Goal: Transaction & Acquisition: Purchase product/service

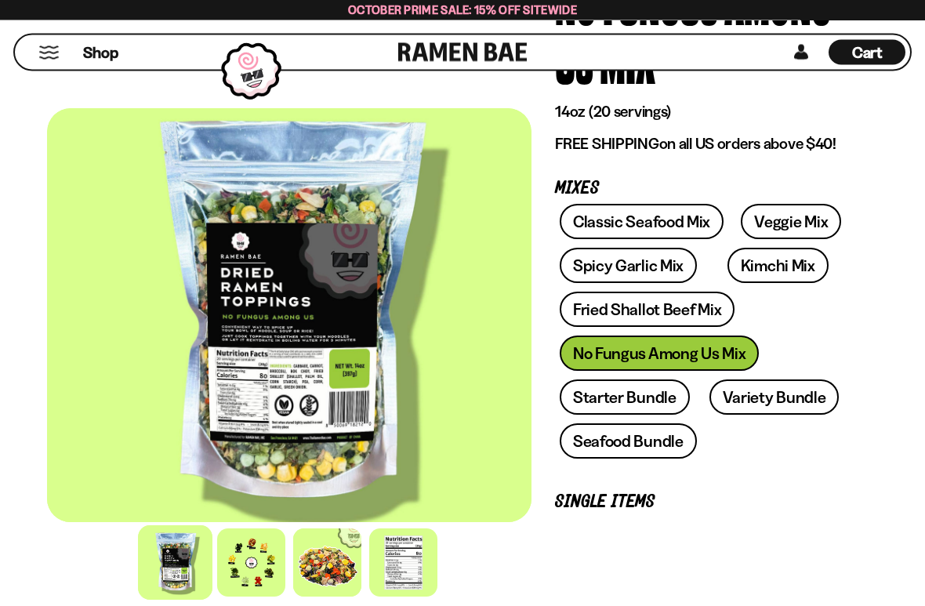
scroll to position [217, 0]
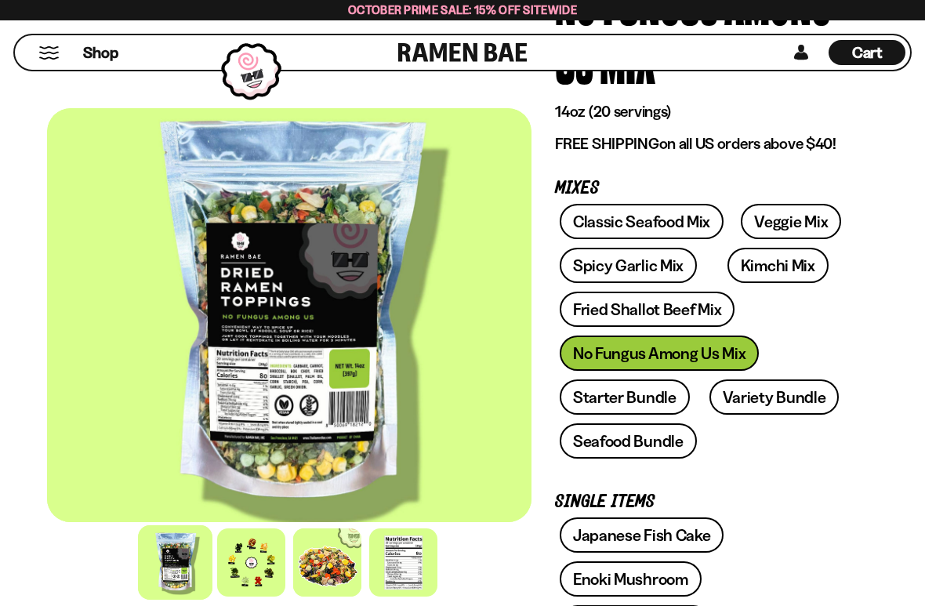
click at [268, 443] on div at bounding box center [251, 562] width 68 height 68
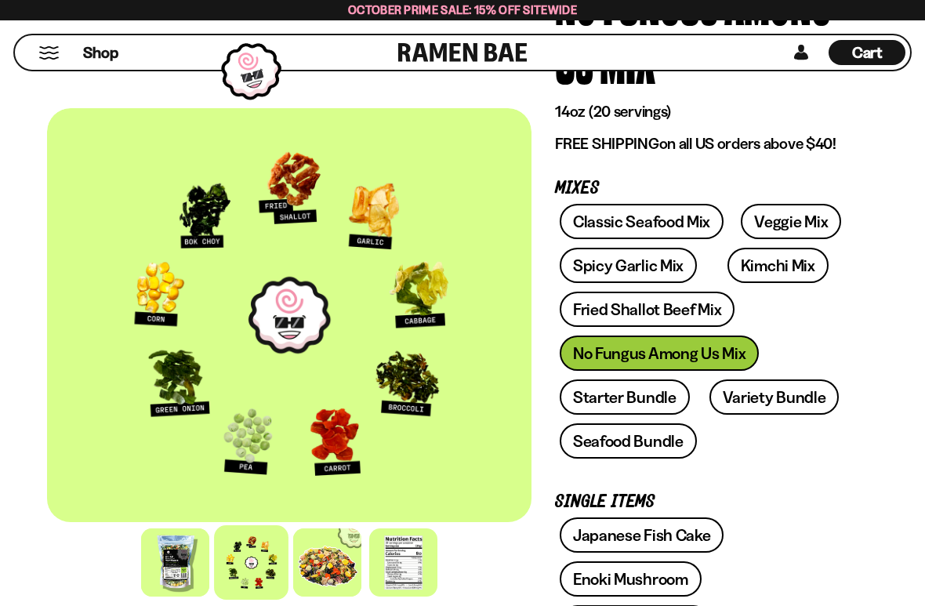
click at [701, 318] on link "Fried Shallot Beef Mix" at bounding box center [647, 309] width 175 height 35
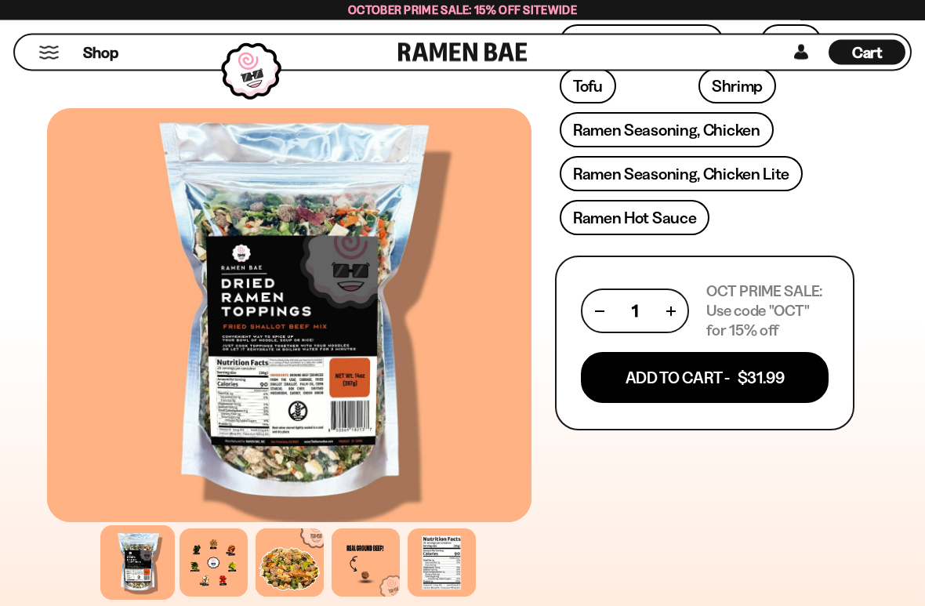
scroll to position [842, 0]
click at [760, 382] on button "Add To Cart - $31.99" at bounding box center [705, 377] width 248 height 51
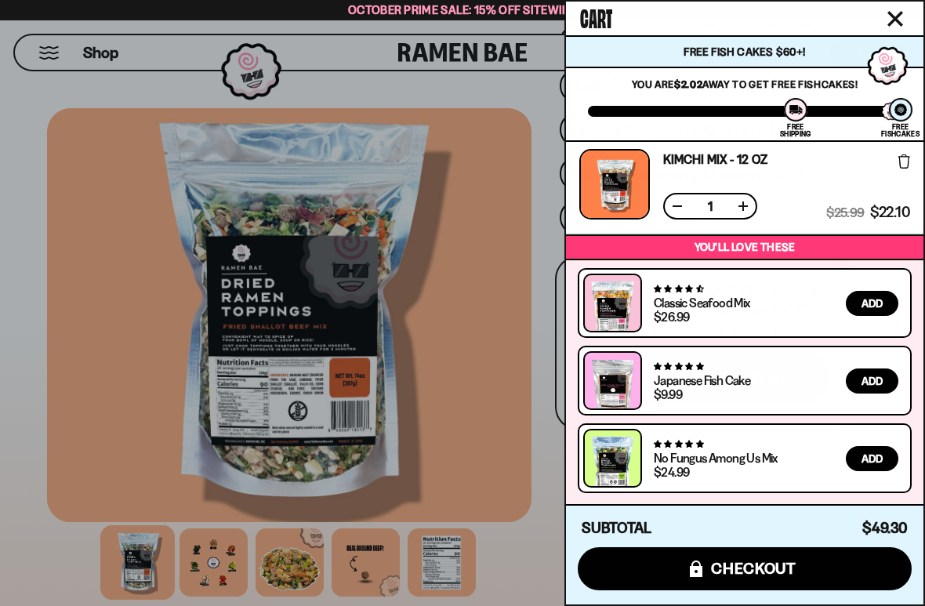
scroll to position [105, 0]
click at [901, 13] on icon "Close cart" at bounding box center [895, 19] width 14 height 14
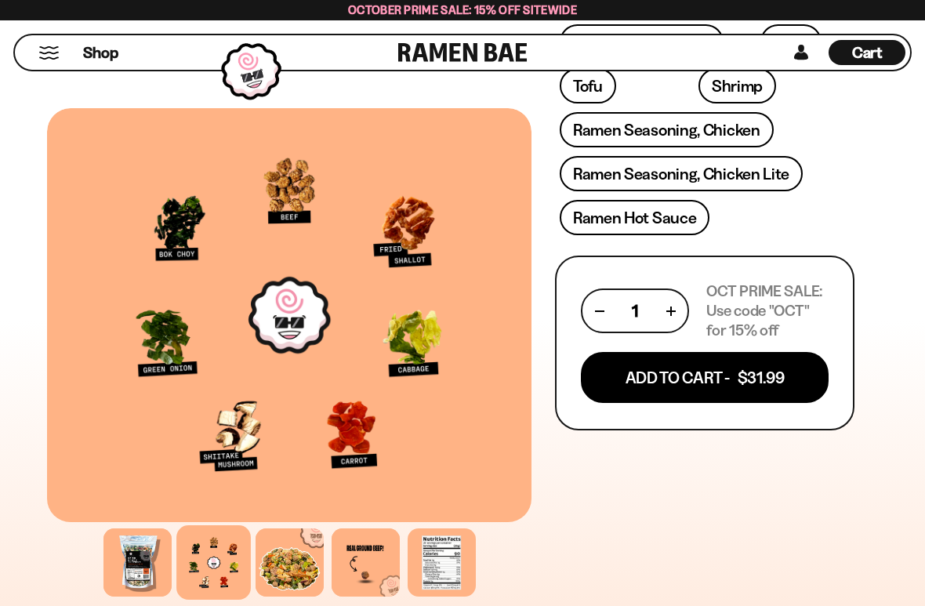
click at [42, 67] on div "Shop" at bounding box center [209, 52] width 379 height 34
click at [47, 52] on button "Mobile Menu Trigger" at bounding box center [48, 52] width 21 height 13
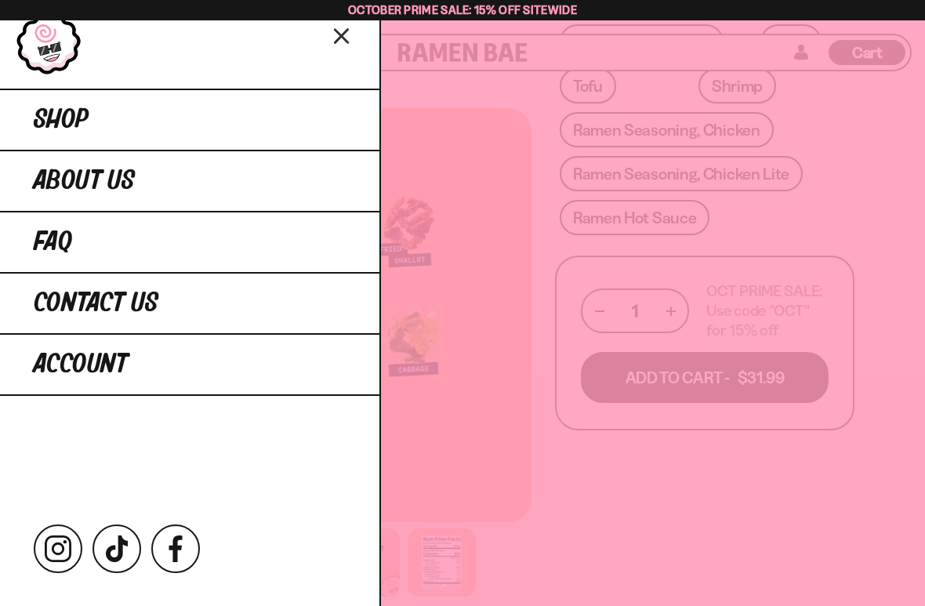
click at [42, 136] on link "Shop" at bounding box center [189, 119] width 379 height 61
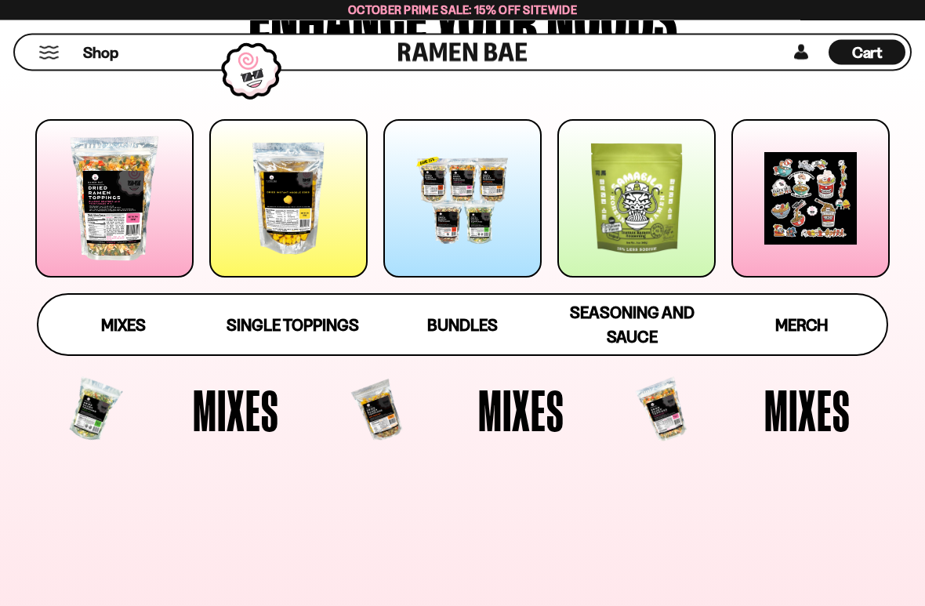
scroll to position [199, 0]
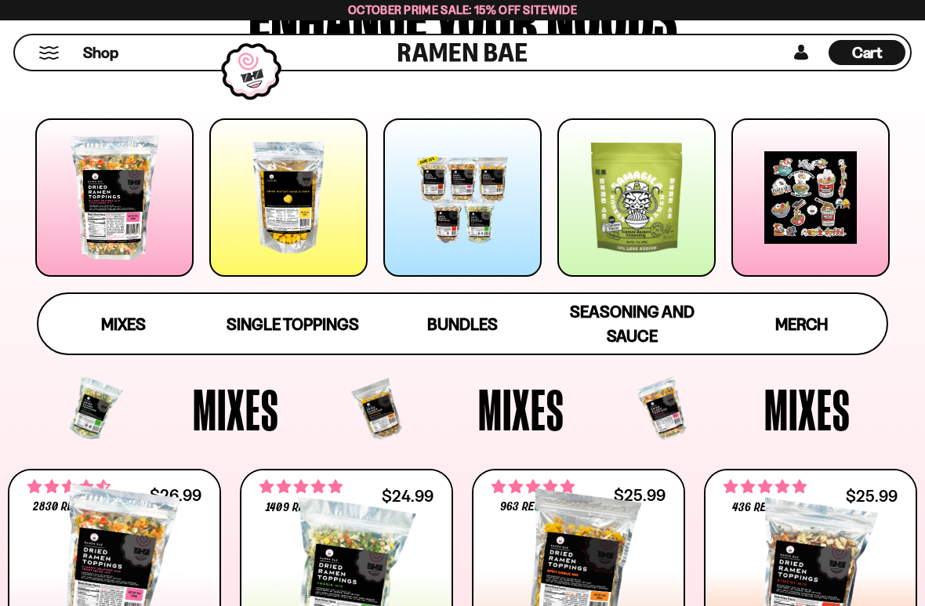
click at [655, 207] on div at bounding box center [636, 197] width 158 height 158
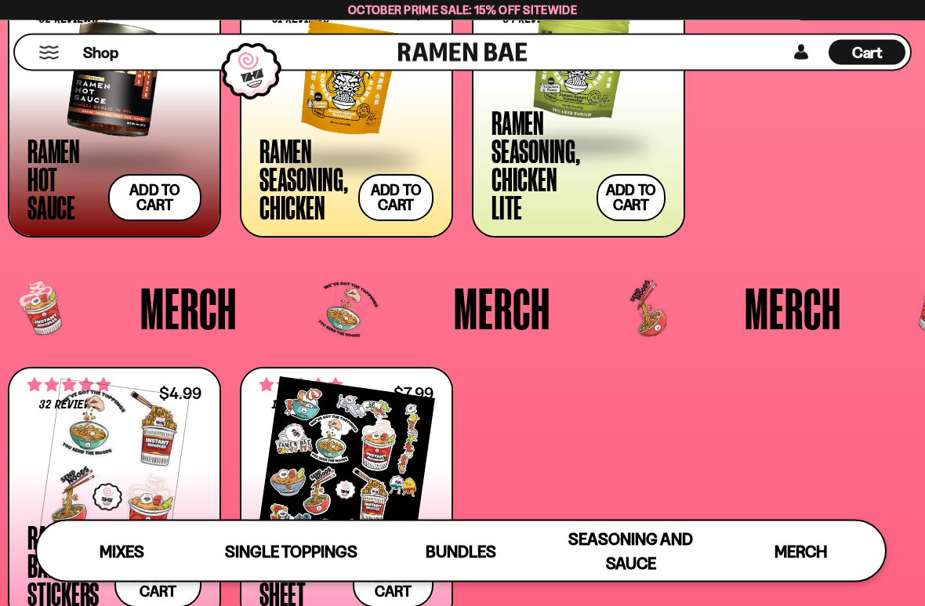
scroll to position [3204, 0]
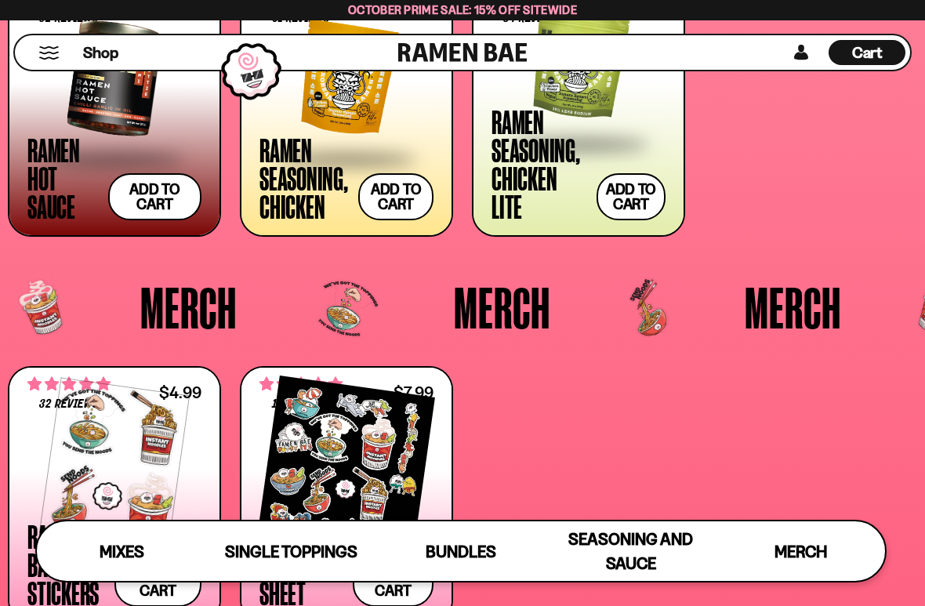
click at [645, 443] on span "Seasoning and Sauce" at bounding box center [630, 551] width 125 height 44
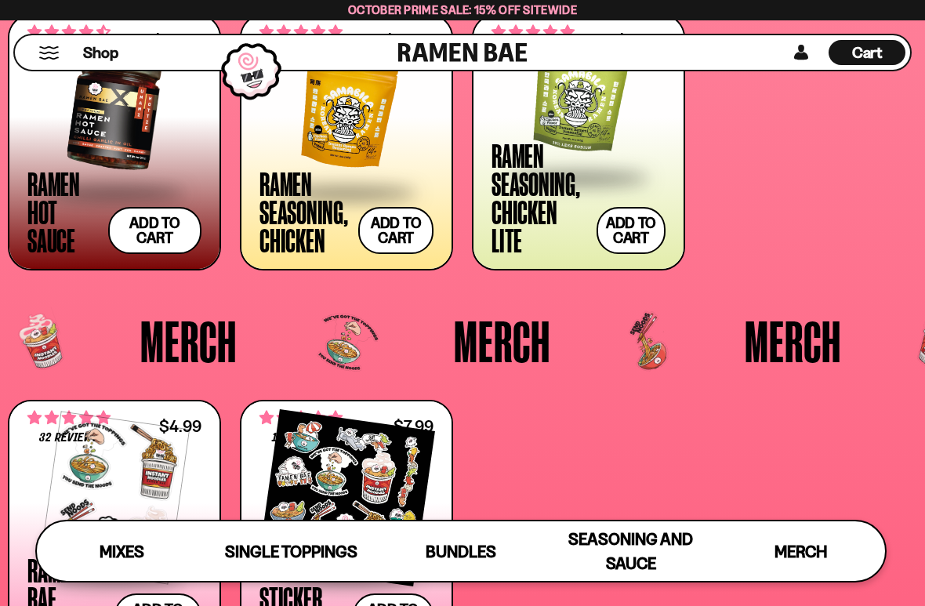
scroll to position [3168, 0]
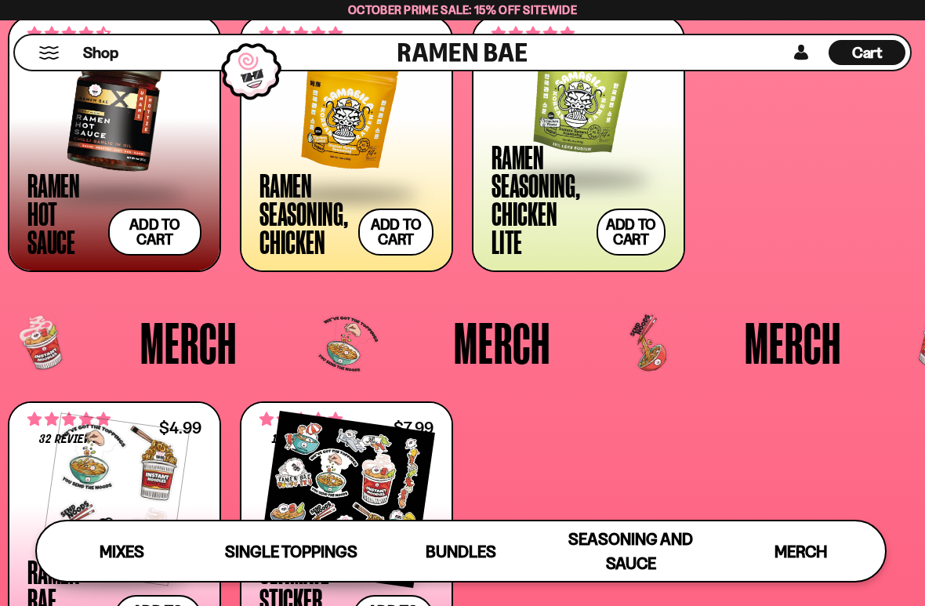
click at [644, 443] on span "Seasoning and Sauce" at bounding box center [630, 551] width 125 height 44
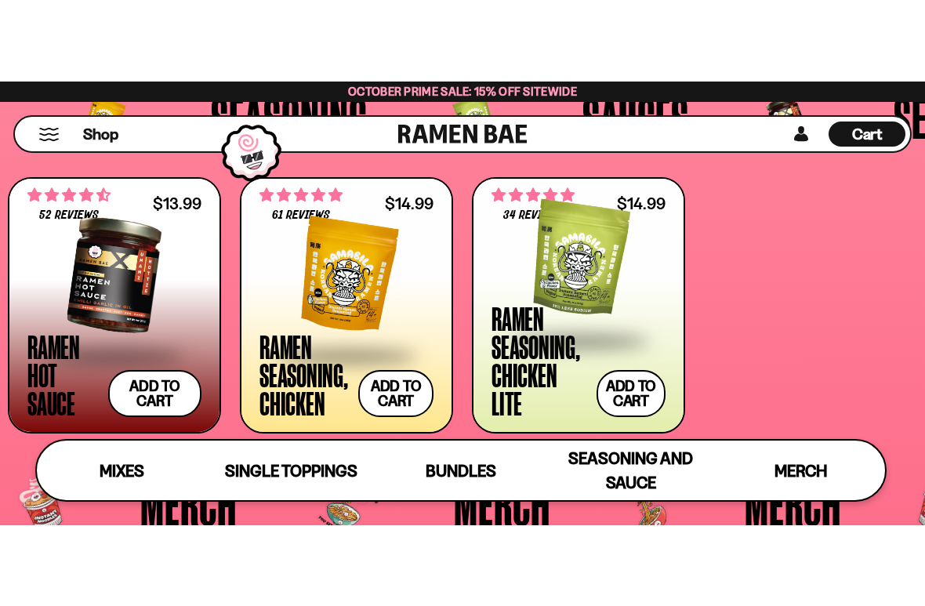
scroll to position [3089, 0]
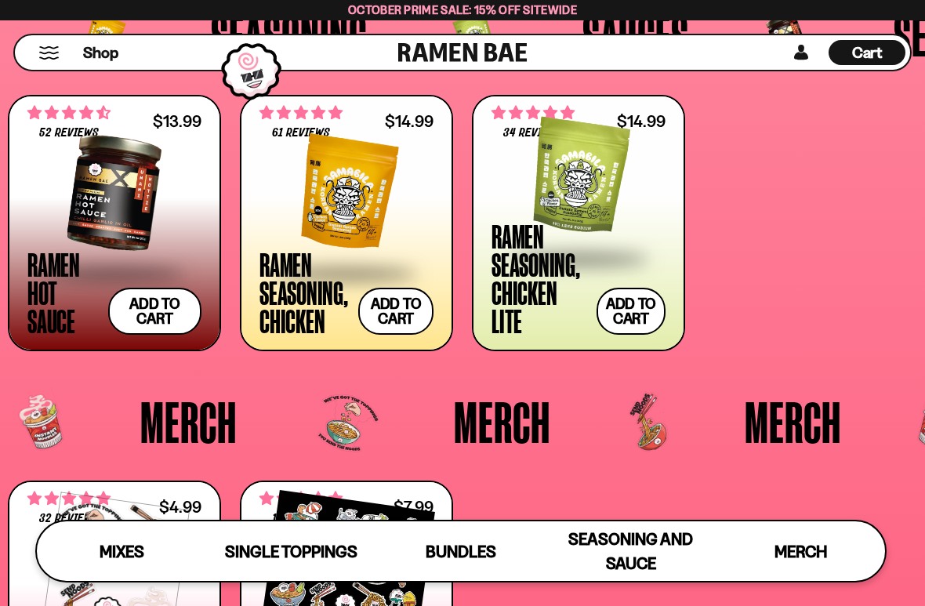
click at [176, 195] on div at bounding box center [114, 192] width 174 height 157
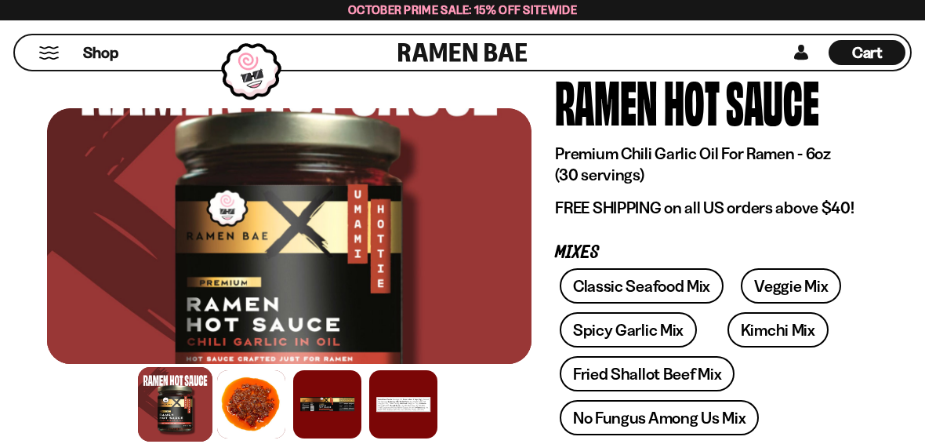
scroll to position [115, 0]
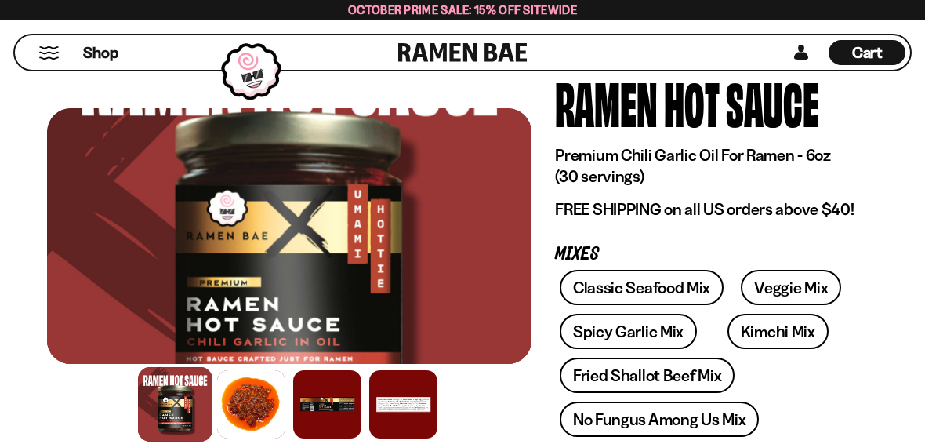
click at [835, 190] on div "Premium Chili Garlic Oil For Ramen - 6oz (30 servings) FREE SHIPPING on all US …" at bounding box center [705, 182] width 300 height 74
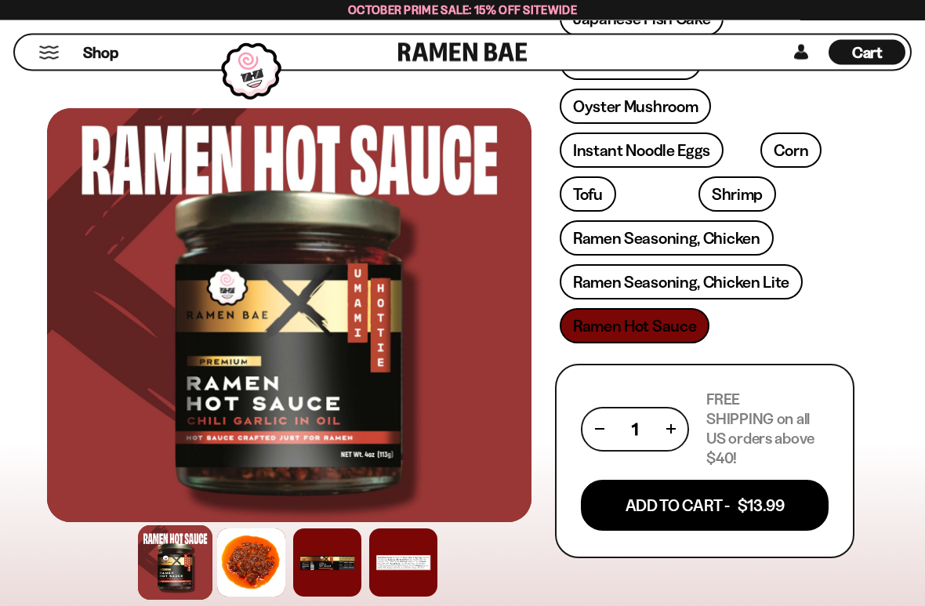
scroll to position [700, 0]
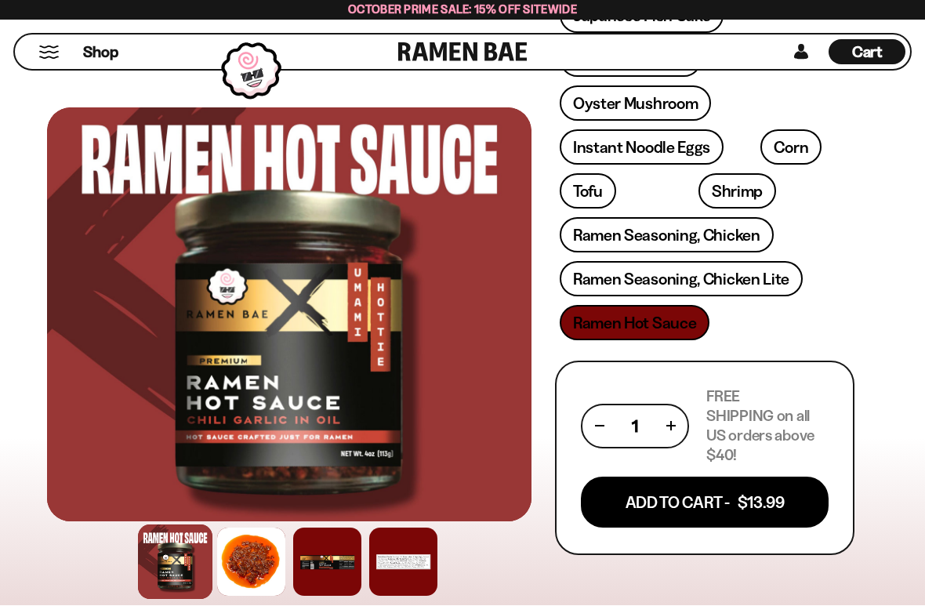
click at [678, 443] on button "Add To Cart - $13.99" at bounding box center [705, 502] width 248 height 51
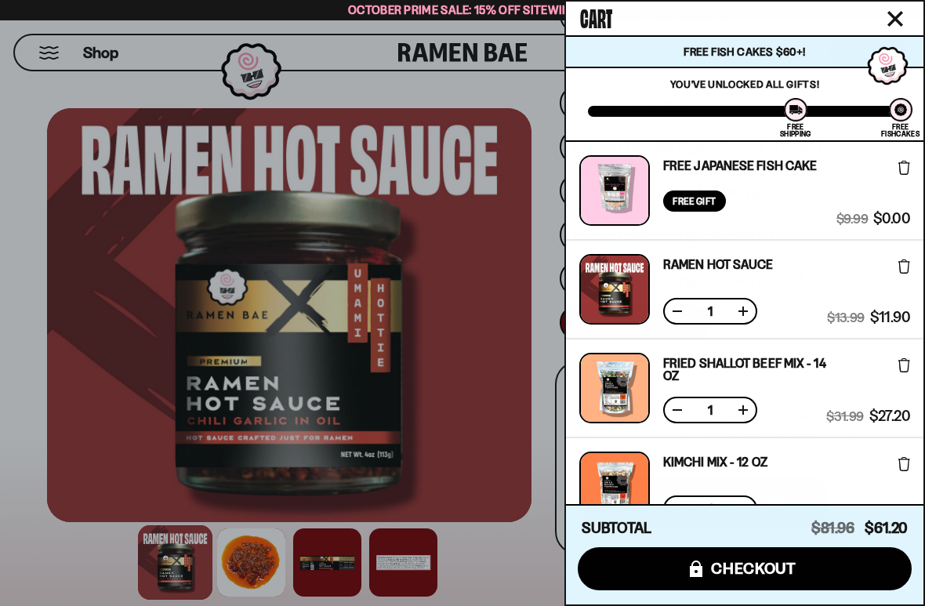
click at [508, 376] on div at bounding box center [462, 303] width 925 height 606
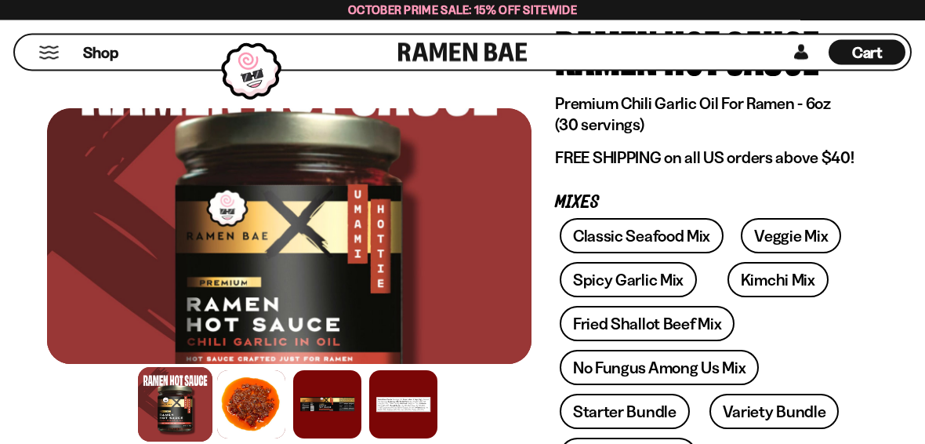
scroll to position [0, 0]
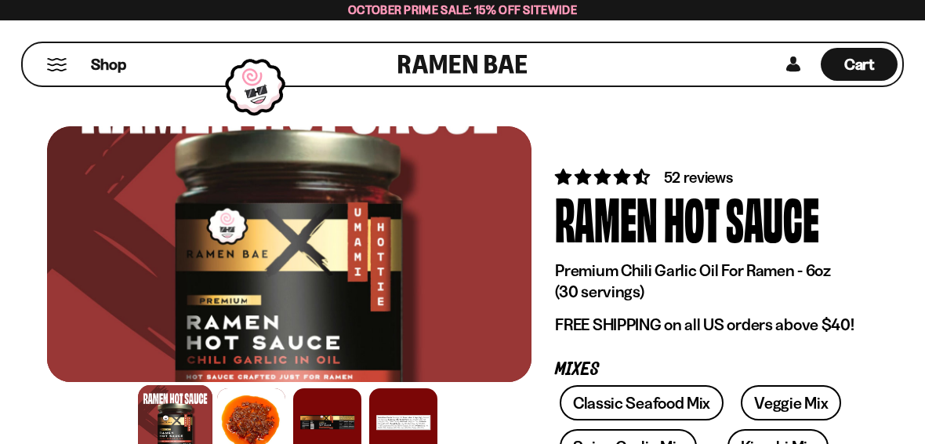
click at [877, 55] on div "Cart D0381C2F-513E-4F90-8A41-6F0A75DCBAAA" at bounding box center [859, 64] width 77 height 33
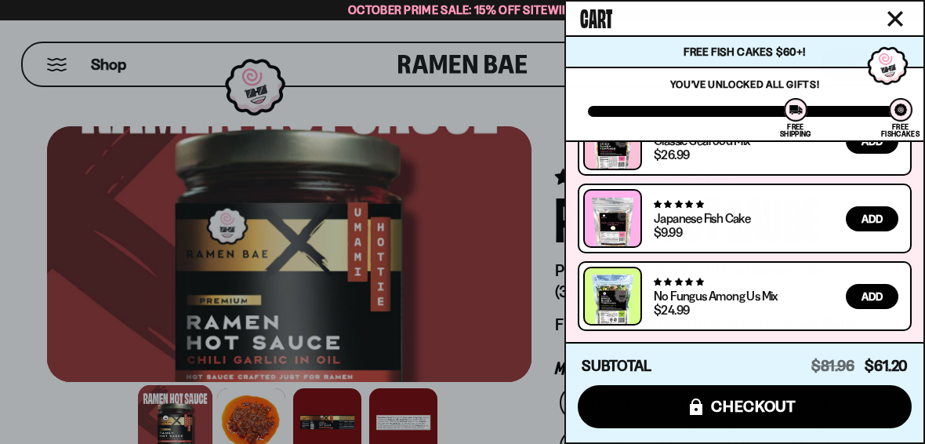
scroll to position [484, 0]
click at [777, 409] on span "checkout" at bounding box center [753, 406] width 85 height 17
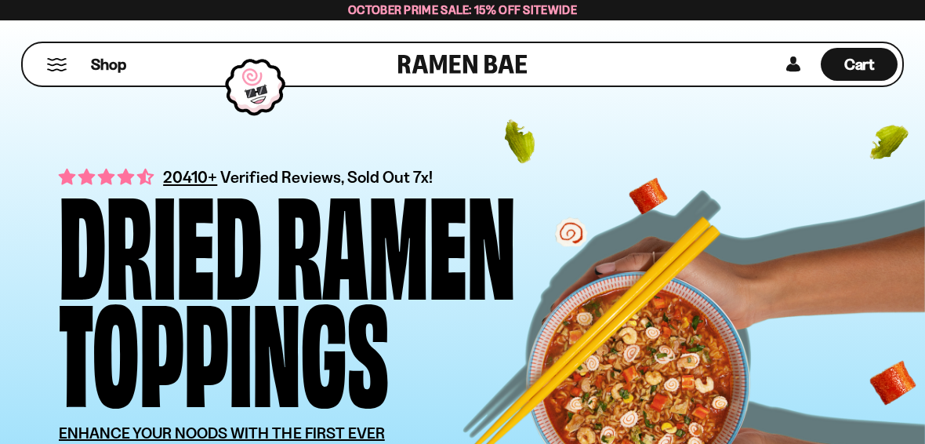
click at [869, 58] on span "Cart" at bounding box center [859, 64] width 31 height 19
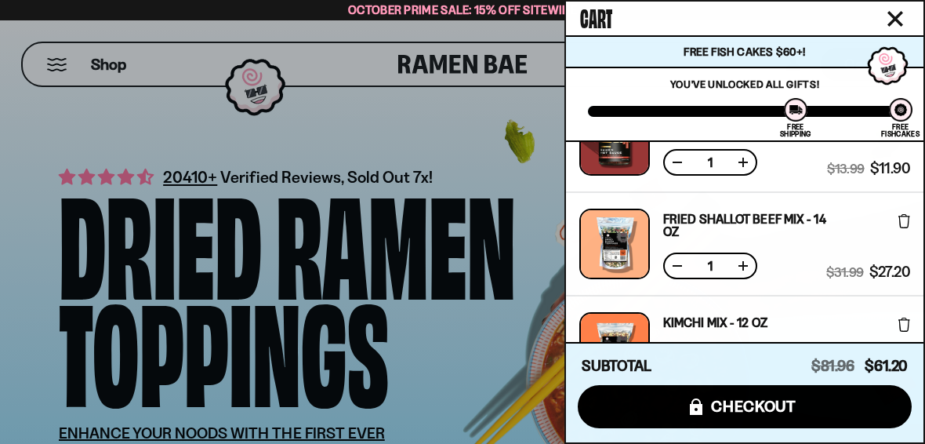
scroll to position [158, 0]
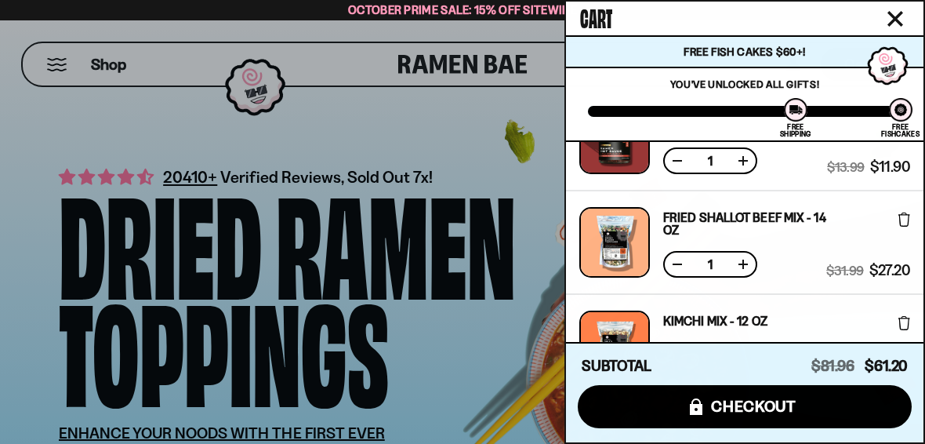
click at [757, 212] on link "Fried Shallot Beef Mix - 14 OZ" at bounding box center [744, 223] width 163 height 25
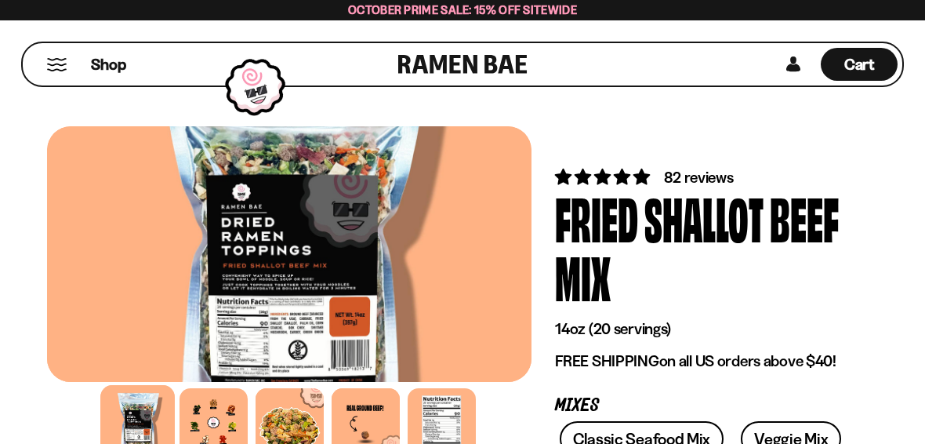
click at [210, 415] on div at bounding box center [214, 422] width 68 height 68
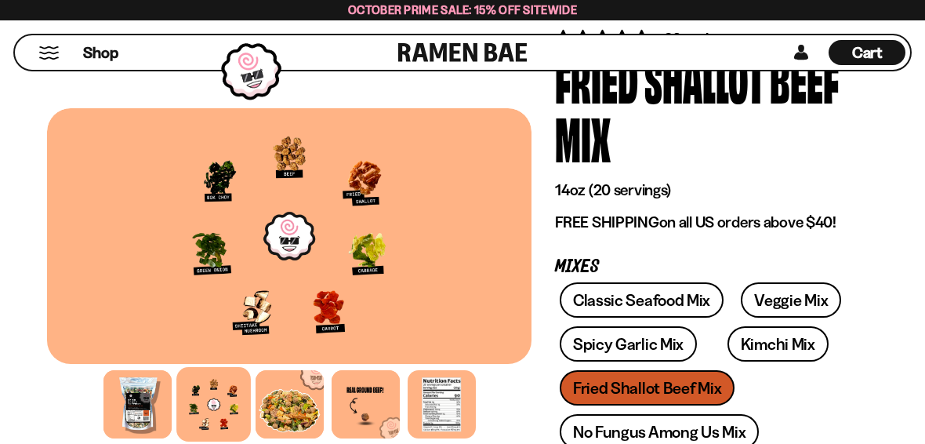
scroll to position [137, 0]
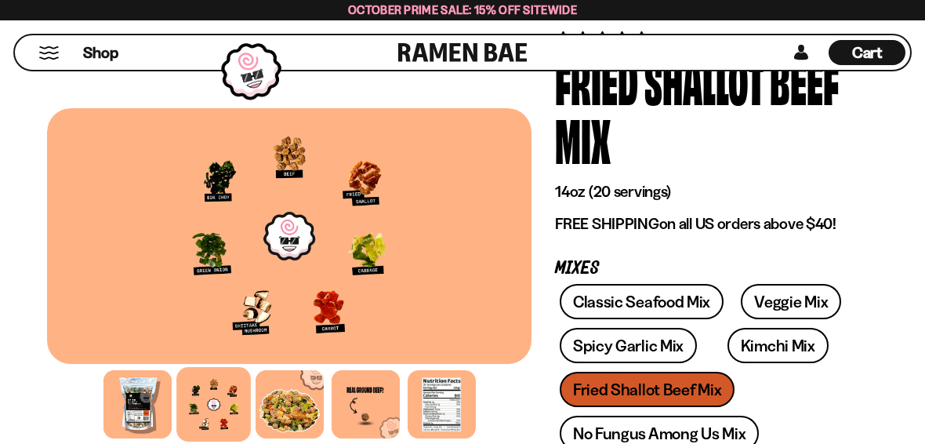
click at [776, 351] on link "Kimchi Mix" at bounding box center [778, 345] width 101 height 35
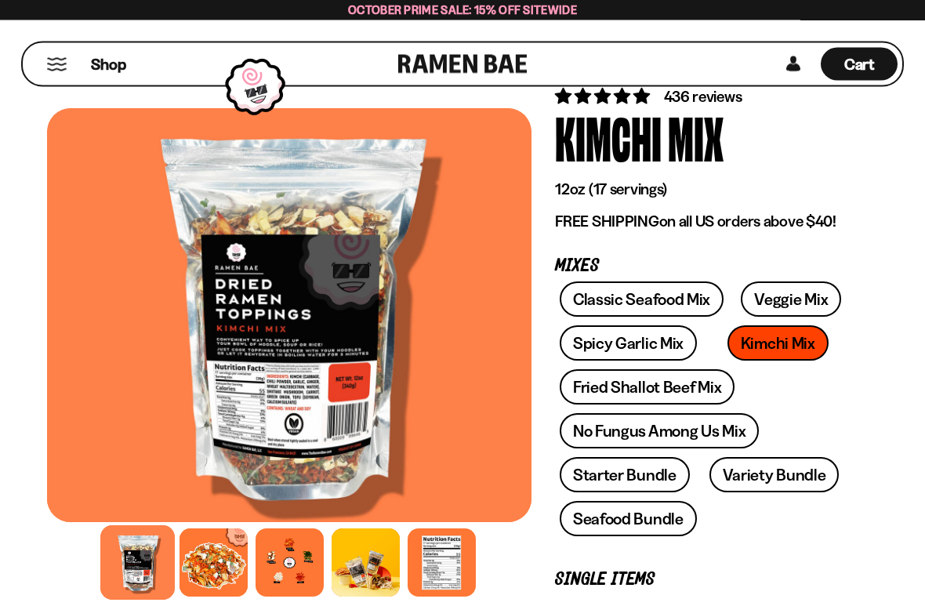
scroll to position [82, 0]
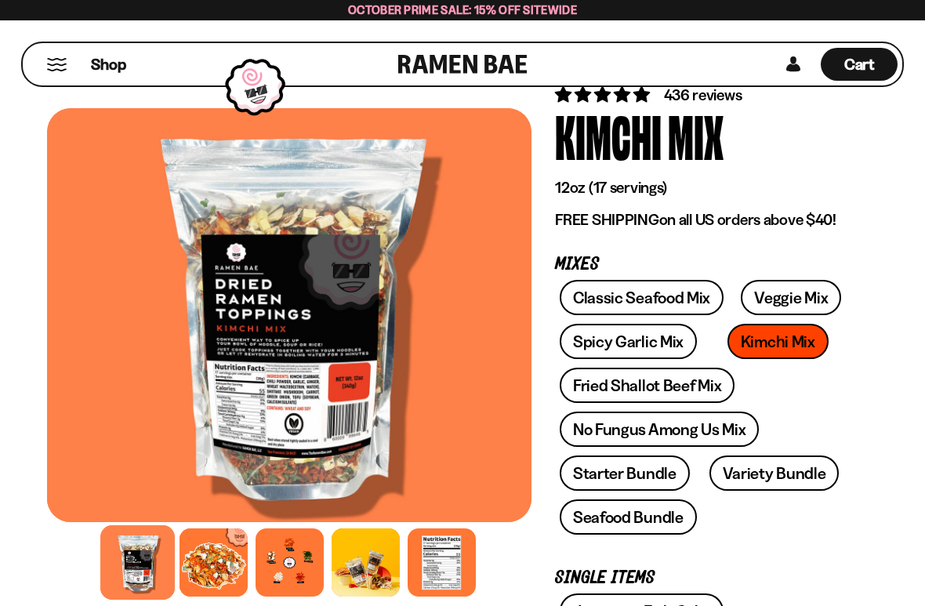
click at [307, 443] on div at bounding box center [290, 562] width 68 height 68
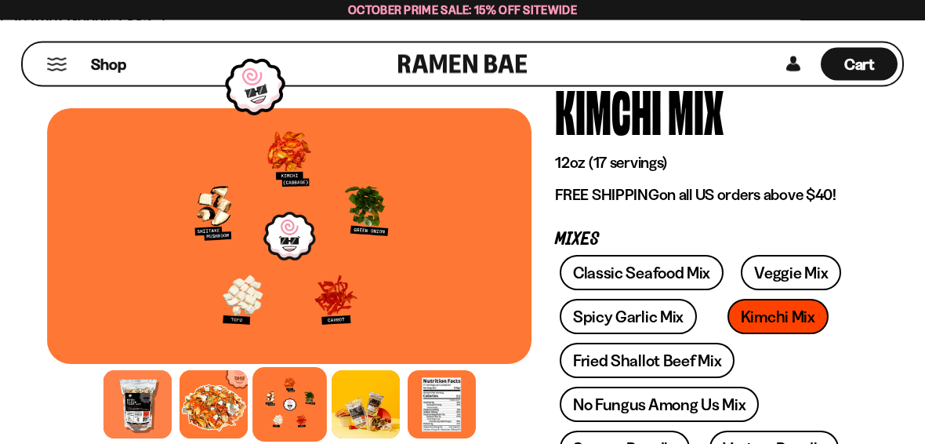
scroll to position [107, 0]
click at [387, 409] on div at bounding box center [366, 404] width 68 height 68
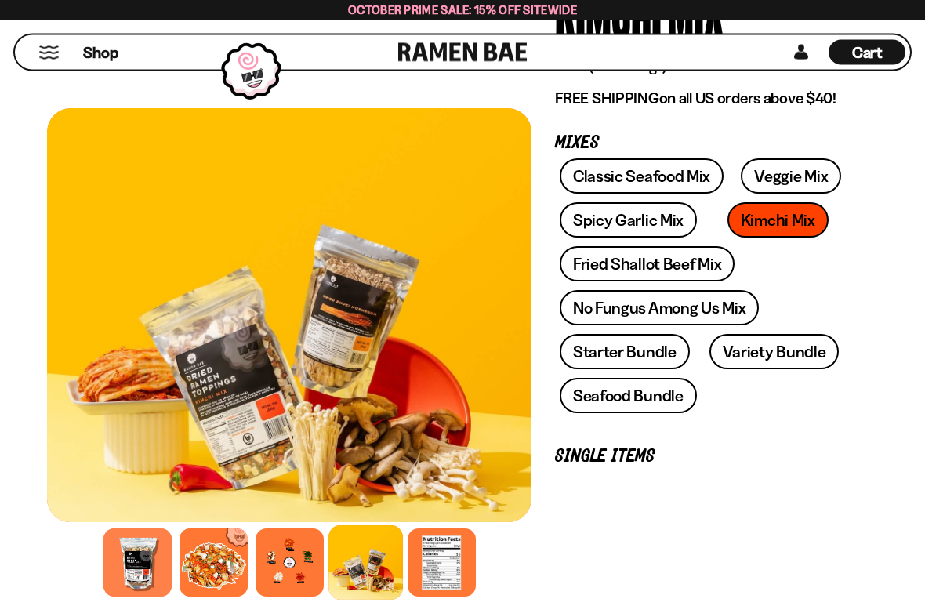
scroll to position [204, 0]
click at [218, 443] on div at bounding box center [214, 562] width 68 height 68
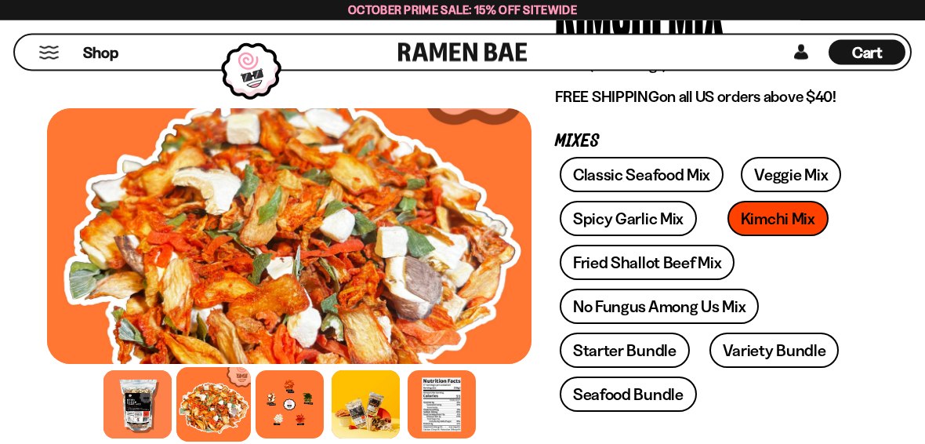
scroll to position [205, 0]
click at [859, 64] on div "Cart D0381C2F-513E-4F90-8A41-6F0A75DCBAAA" at bounding box center [867, 52] width 77 height 25
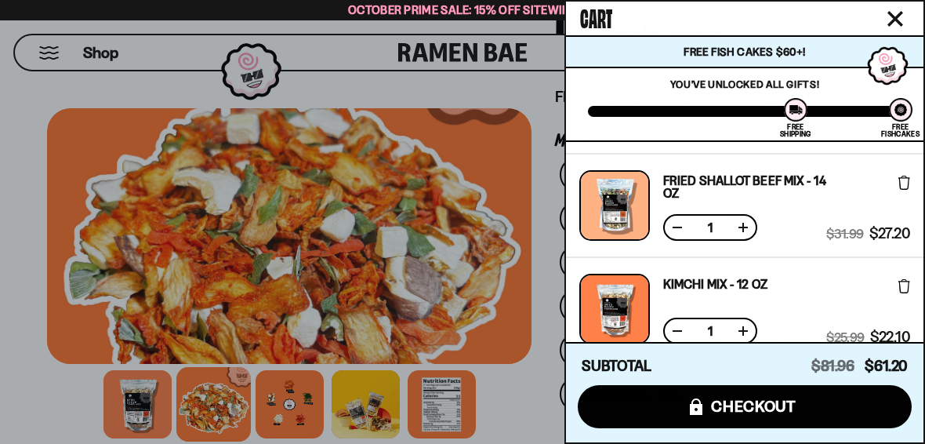
scroll to position [191, 0]
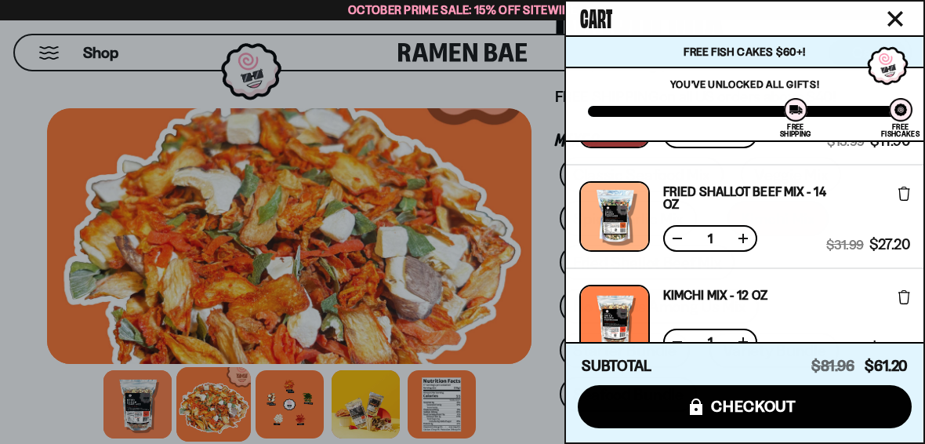
click at [916, 223] on div "Fried Shallot Beef Mix - 14 OZ Free Gift Subscription: 1 $31.99 $27.20 (Saved $…" at bounding box center [745, 216] width 358 height 103
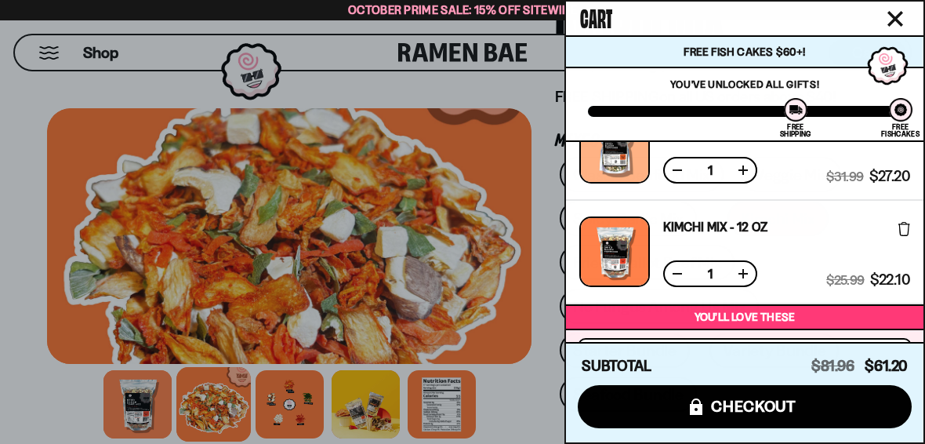
scroll to position [254, 0]
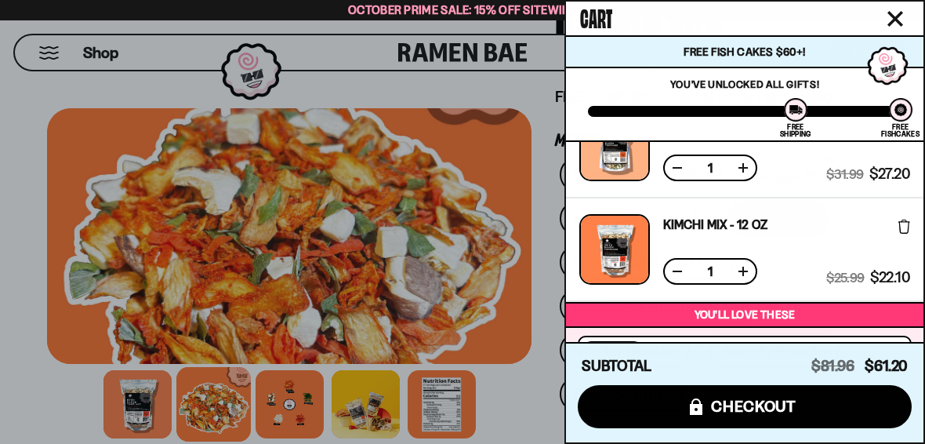
click at [677, 270] on button at bounding box center [678, 271] width 16 height 16
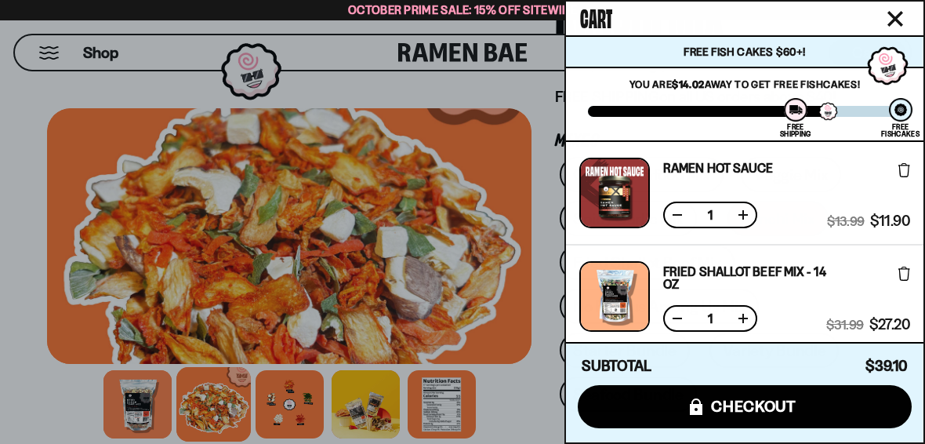
scroll to position [0, 0]
click at [901, 13] on icon "Close cart" at bounding box center [895, 19] width 14 height 14
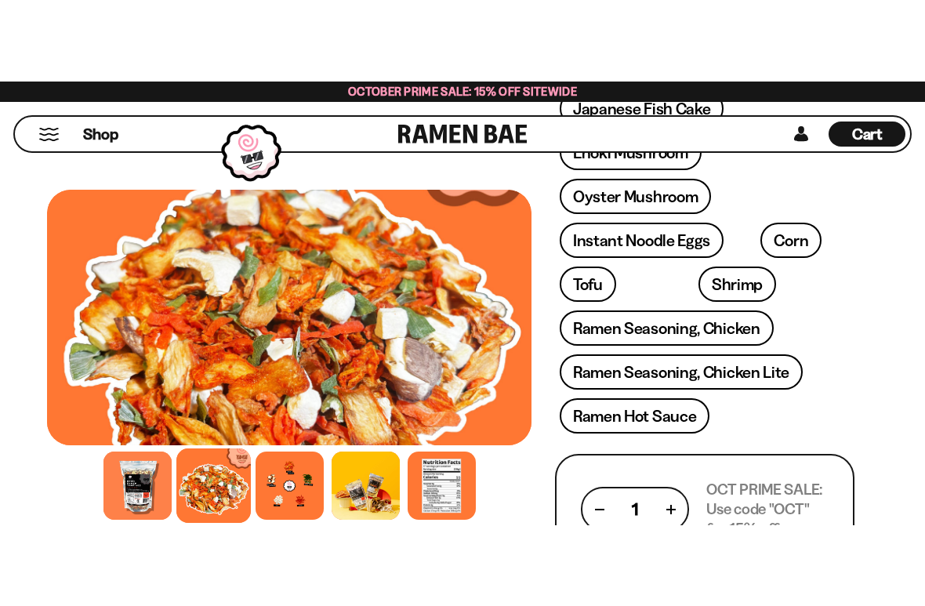
scroll to position [663, 0]
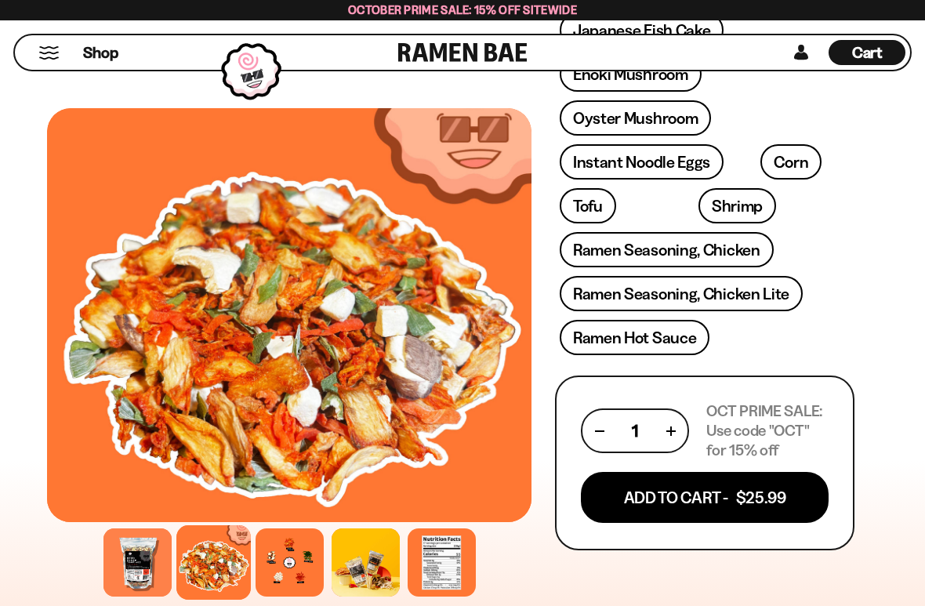
click at [753, 249] on link "Ramen Seasoning, Chicken" at bounding box center [667, 249] width 214 height 35
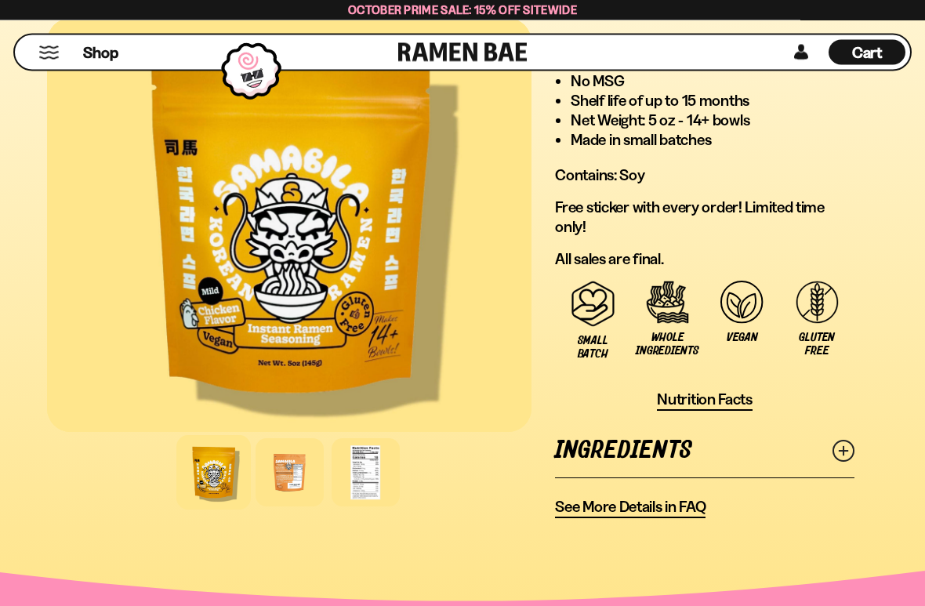
scroll to position [1408, 0]
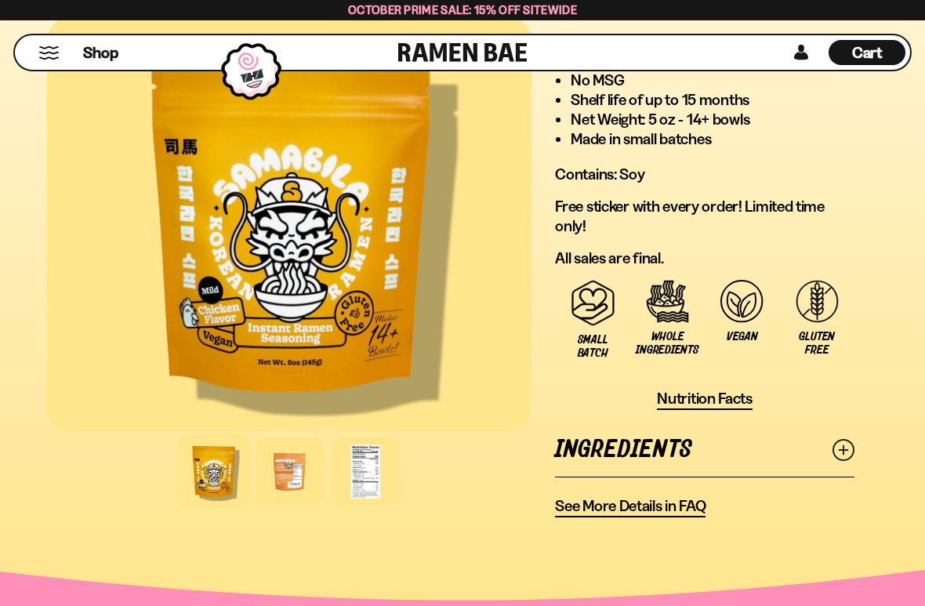
click at [303, 443] on div at bounding box center [290, 471] width 68 height 68
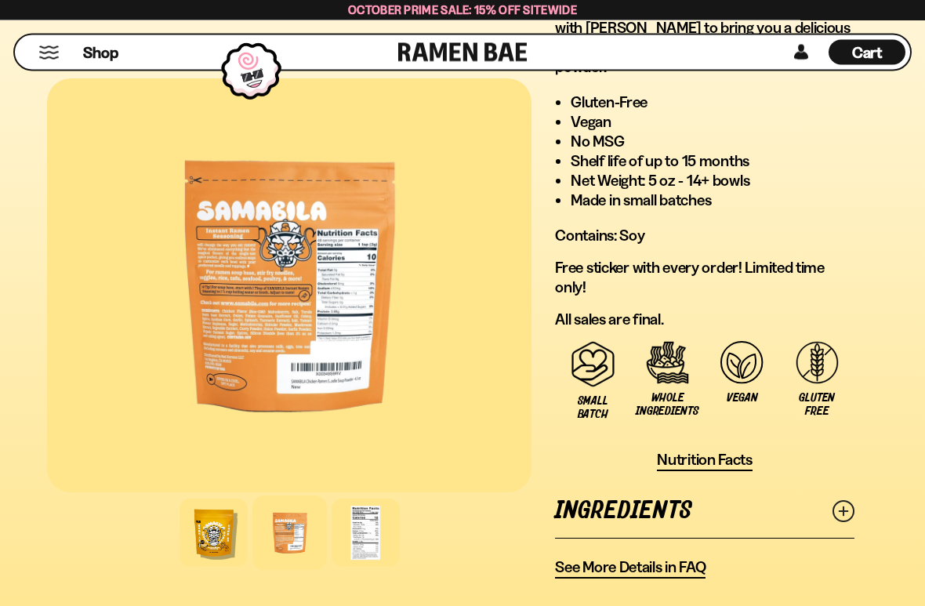
scroll to position [1347, 0]
click at [371, 443] on div at bounding box center [366, 533] width 68 height 68
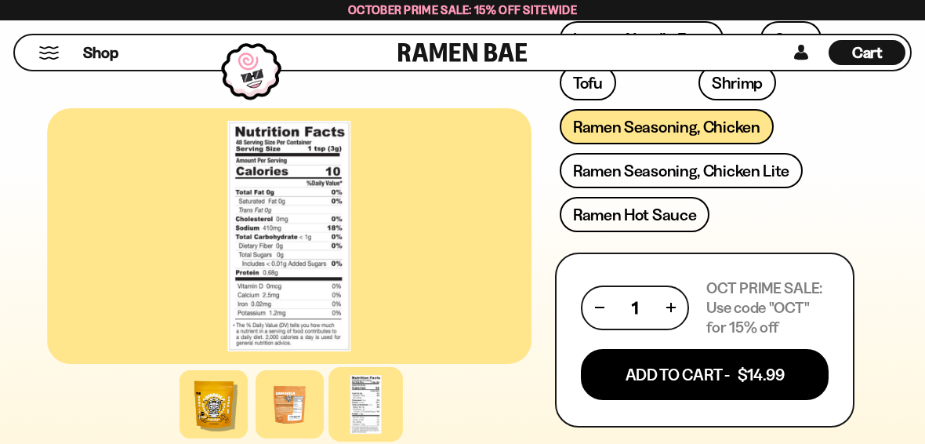
scroll to position [847, 0]
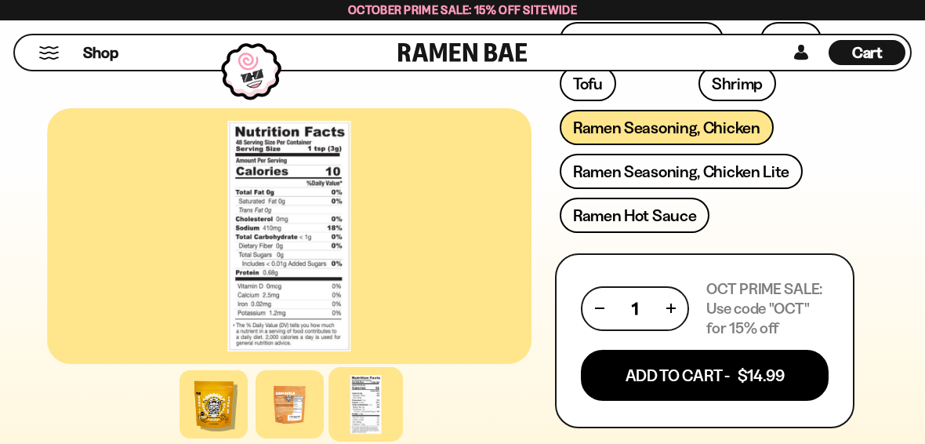
click at [243, 227] on div at bounding box center [289, 236] width 485 height 256
click at [279, 243] on div at bounding box center [289, 236] width 485 height 256
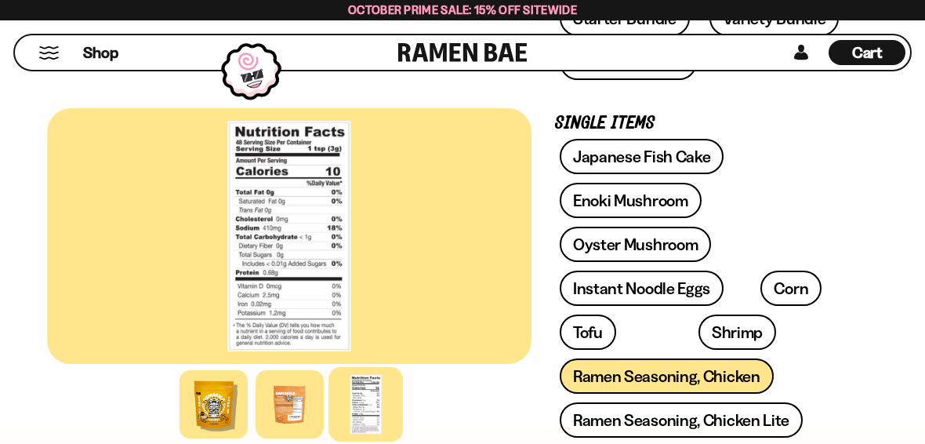
scroll to position [597, 0]
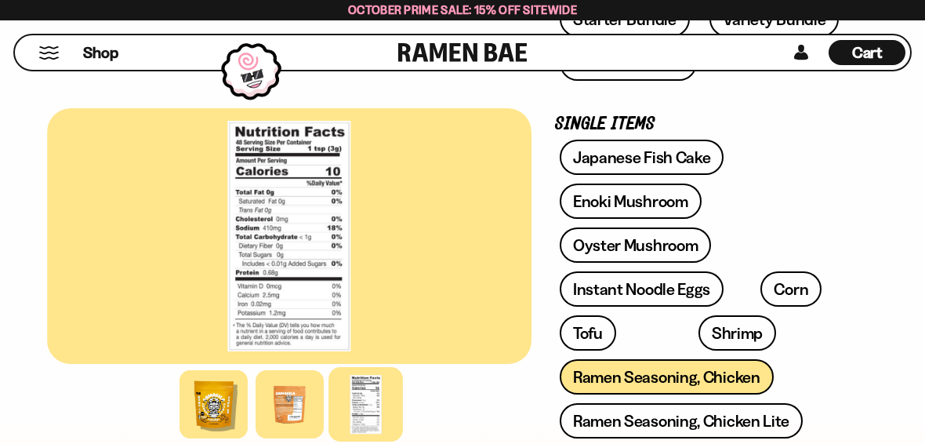
click at [699, 336] on link "Shrimp" at bounding box center [738, 332] width 78 height 35
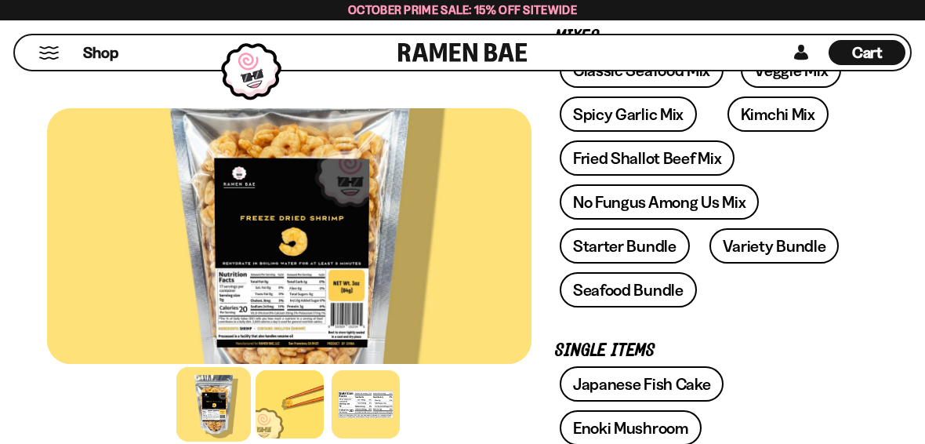
scroll to position [304, 0]
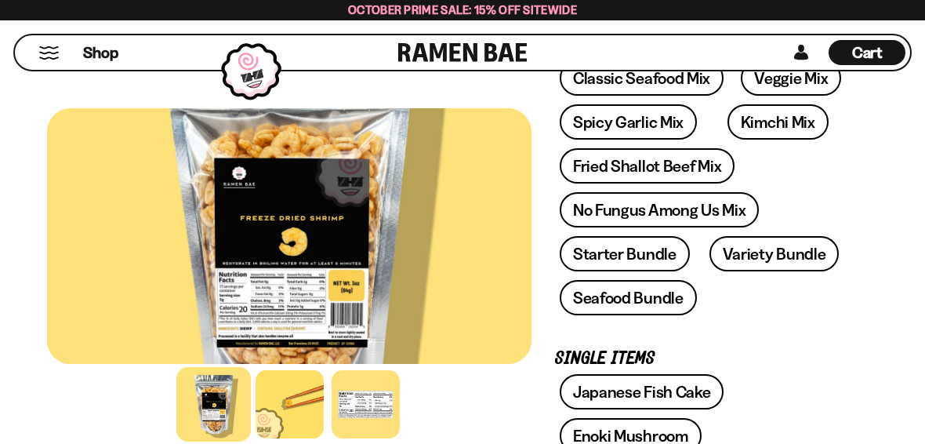
click at [665, 125] on link "Spicy Garlic Mix" at bounding box center [628, 121] width 137 height 35
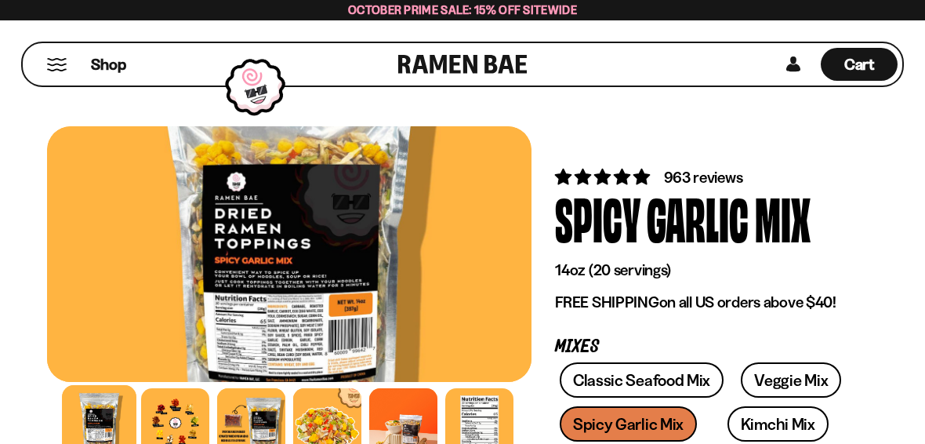
click at [167, 428] on div at bounding box center [175, 422] width 68 height 68
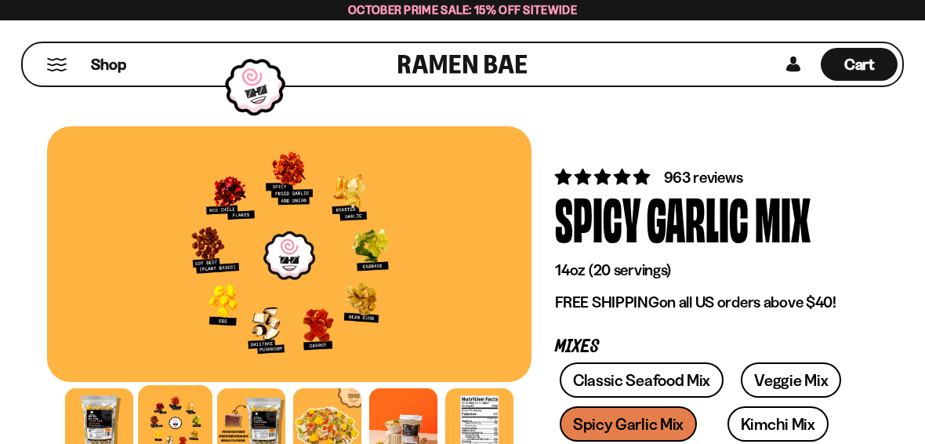
click at [374, 245] on div at bounding box center [289, 254] width 485 height 256
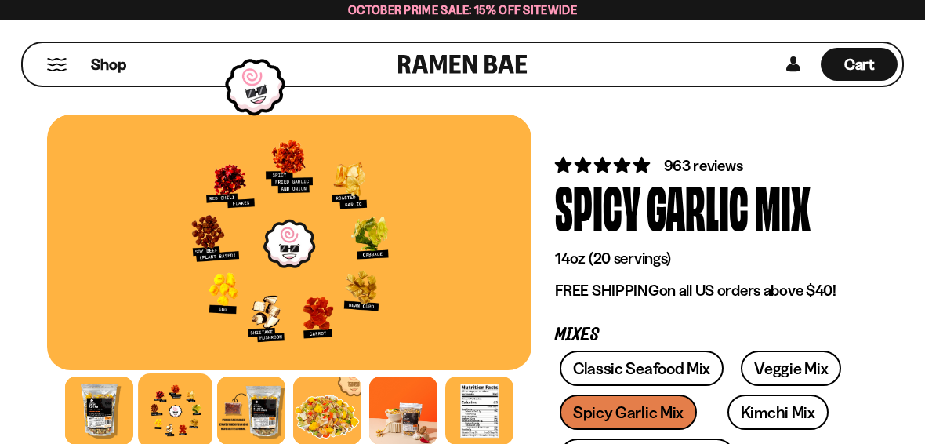
scroll to position [12, 0]
click at [424, 216] on div at bounding box center [289, 242] width 485 height 256
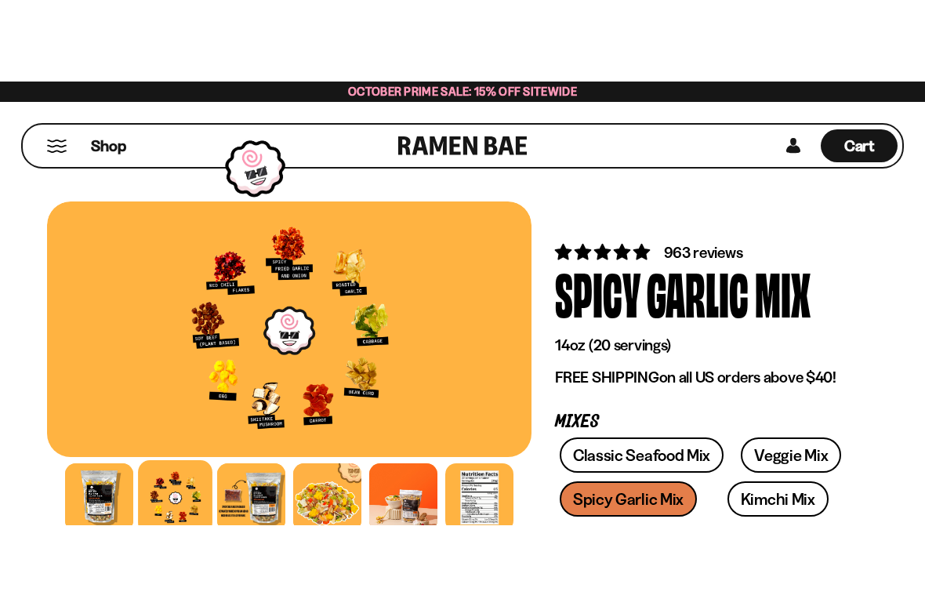
scroll to position [0, 0]
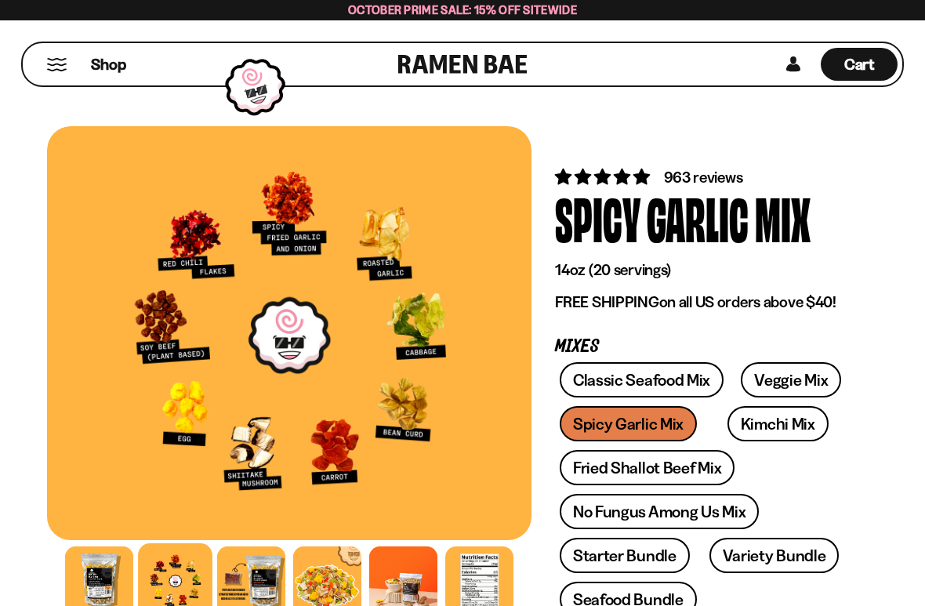
click at [590, 443] on link "Fried Shallot Beef Mix" at bounding box center [647, 467] width 175 height 35
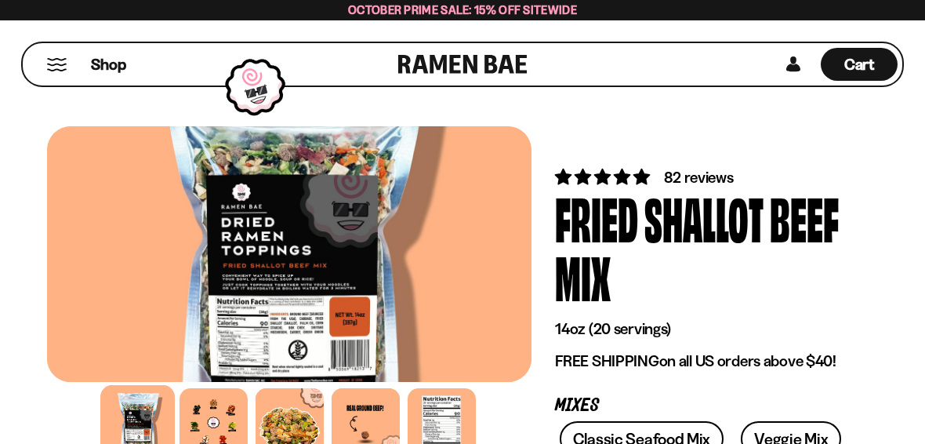
click at [210, 418] on div at bounding box center [214, 422] width 68 height 68
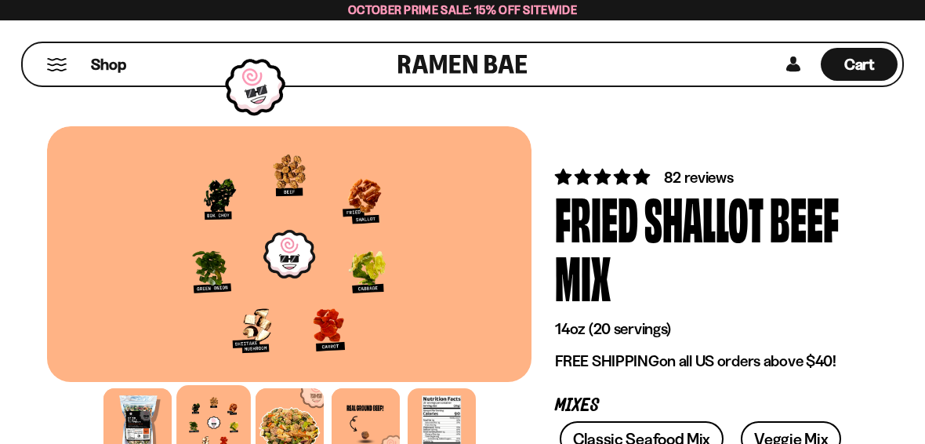
click at [292, 426] on div at bounding box center [290, 422] width 68 height 68
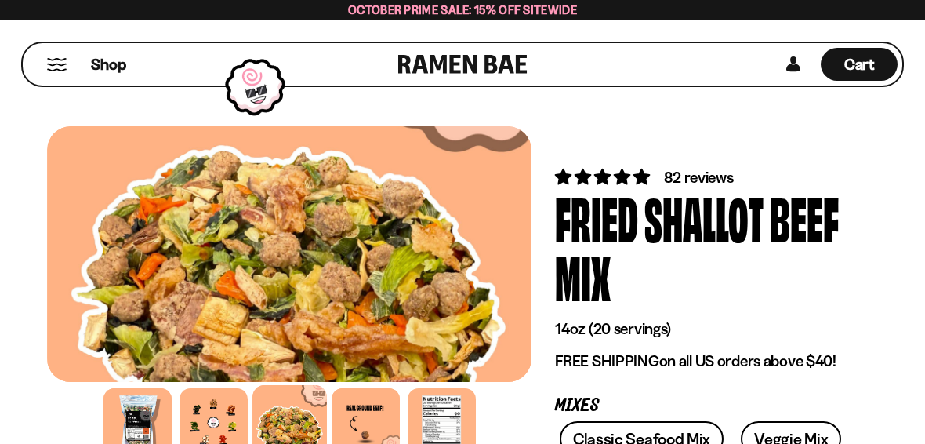
click at [211, 426] on div at bounding box center [214, 422] width 68 height 68
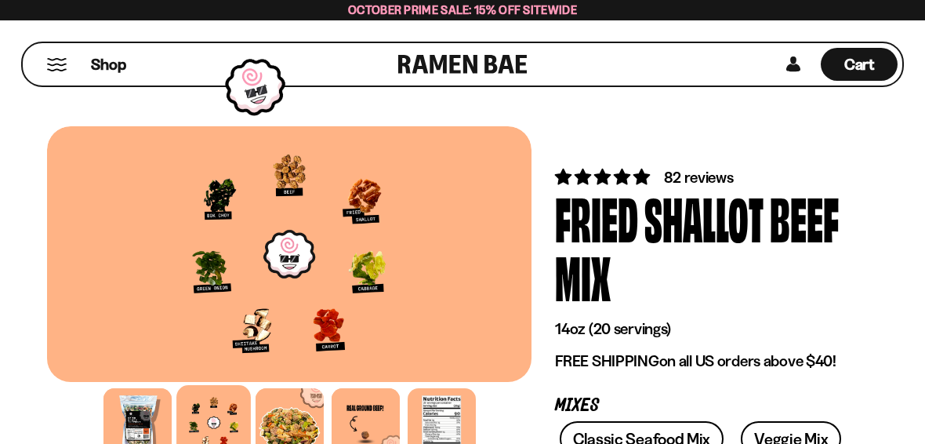
click at [869, 71] on span "Cart" at bounding box center [859, 64] width 31 height 19
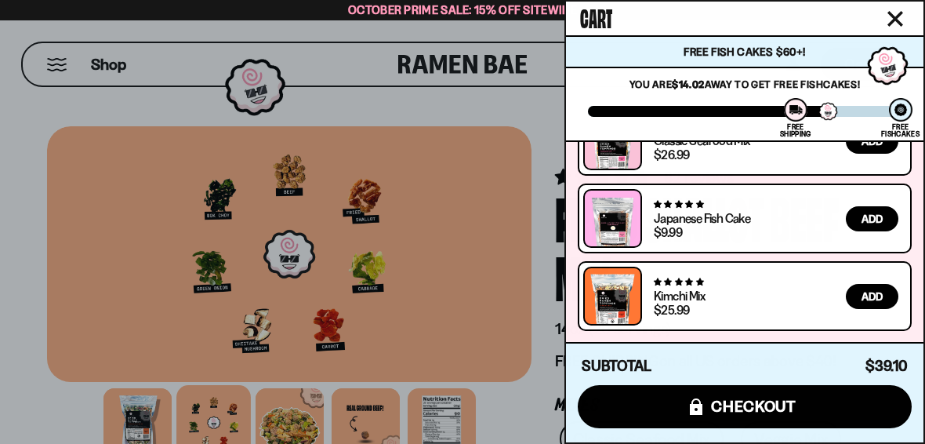
scroll to position [277, 0]
click at [903, 23] on button "Close cart" at bounding box center [896, 19] width 24 height 24
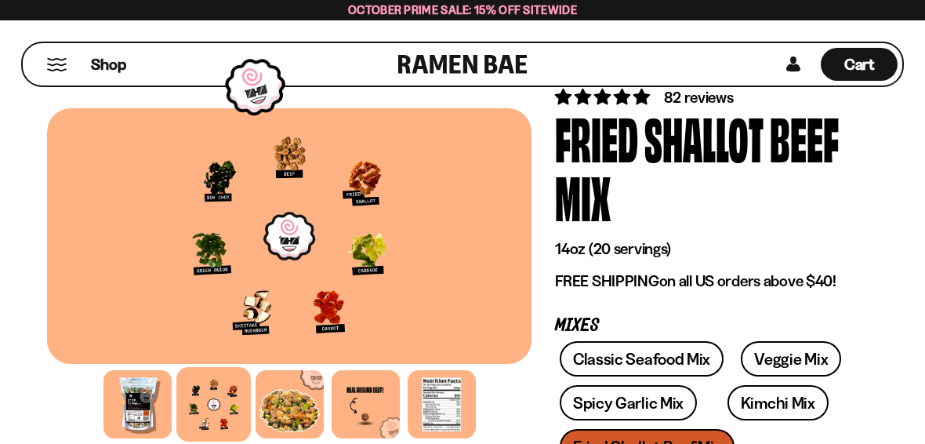
scroll to position [0, 0]
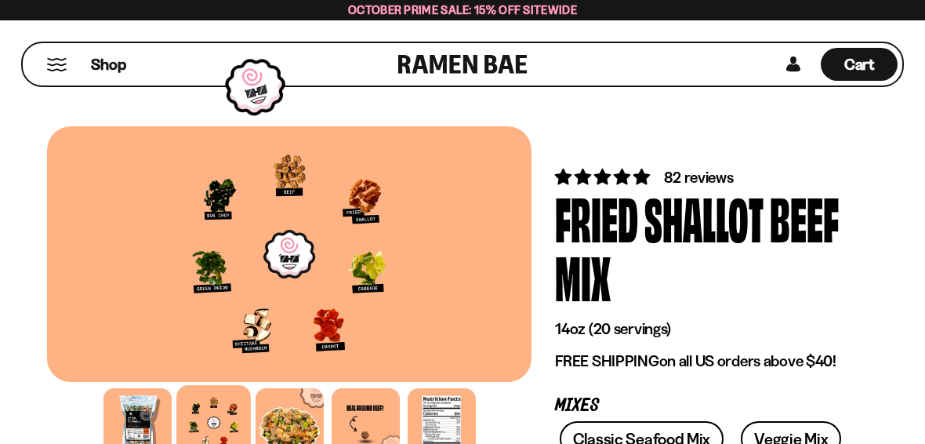
click at [66, 64] on button "Mobile Menu Trigger" at bounding box center [56, 64] width 21 height 13
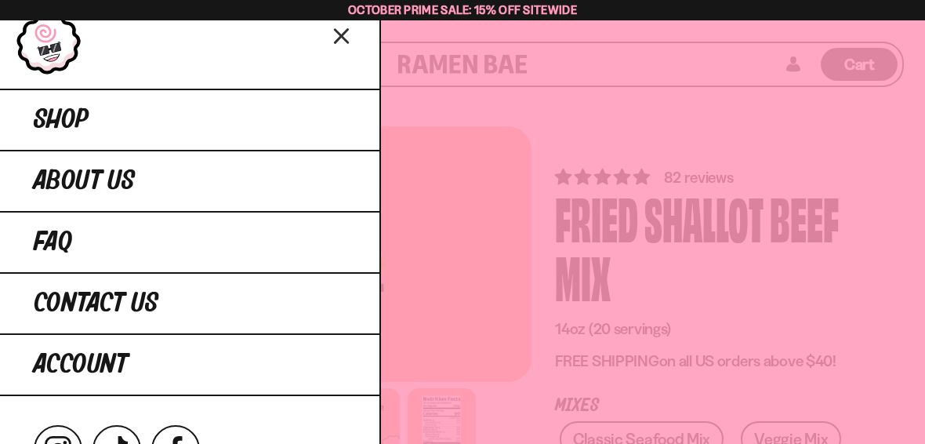
click at [68, 114] on span "Shop" at bounding box center [61, 120] width 55 height 28
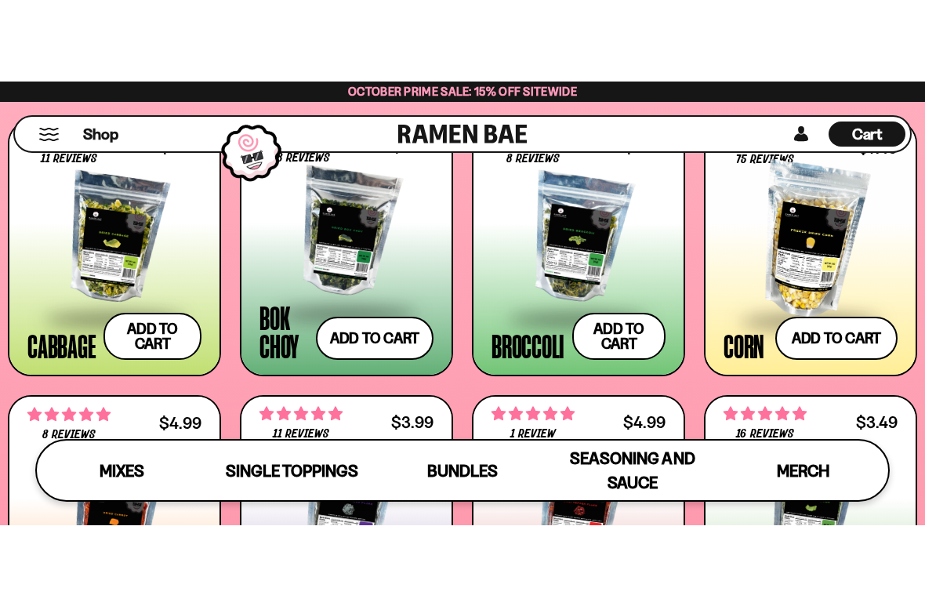
scroll to position [2099, 0]
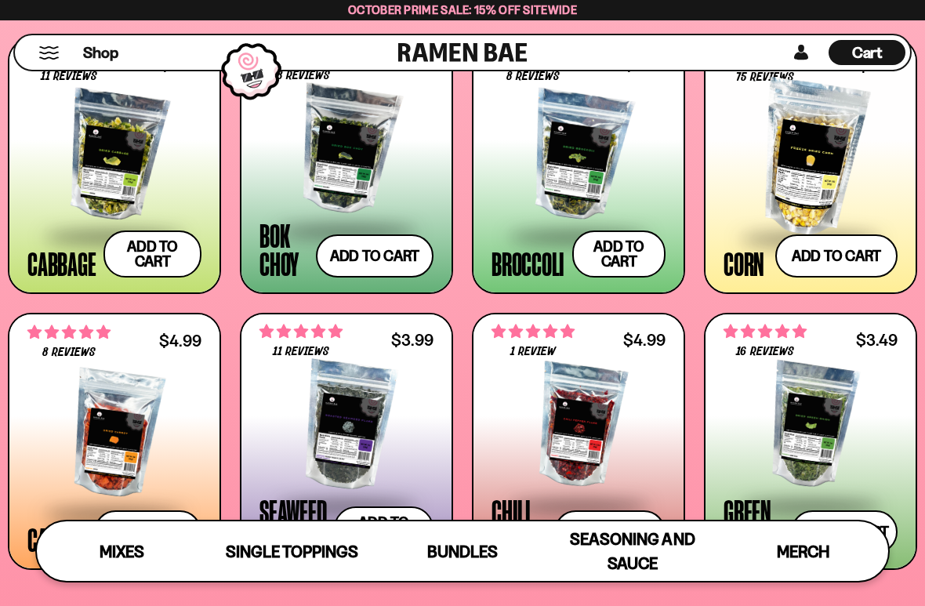
click at [153, 263] on button "Add to cart Add ― Regular price $5.49 Regular price Sale price $5.49 Unit price…" at bounding box center [152, 254] width 98 height 47
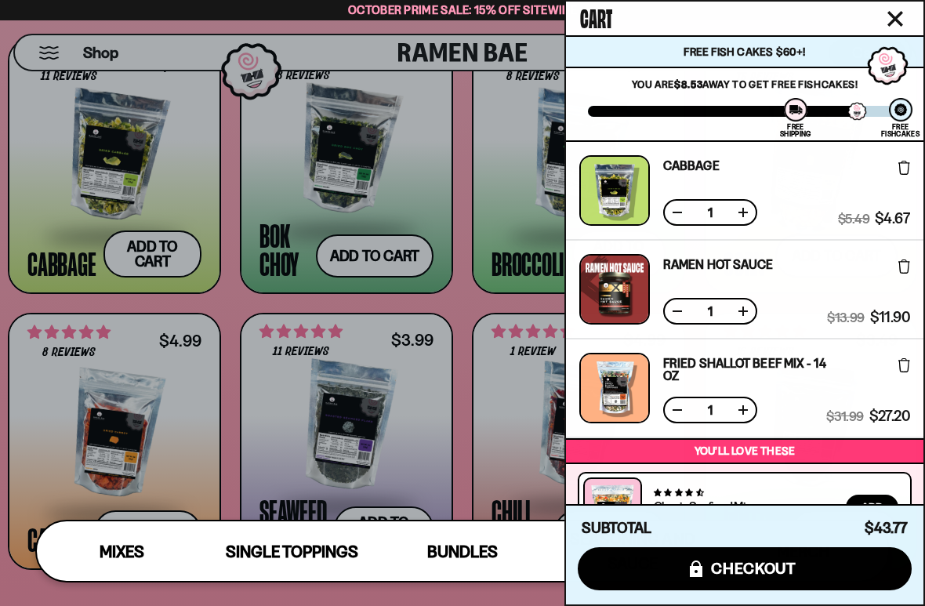
click at [56, 163] on div at bounding box center [462, 303] width 925 height 606
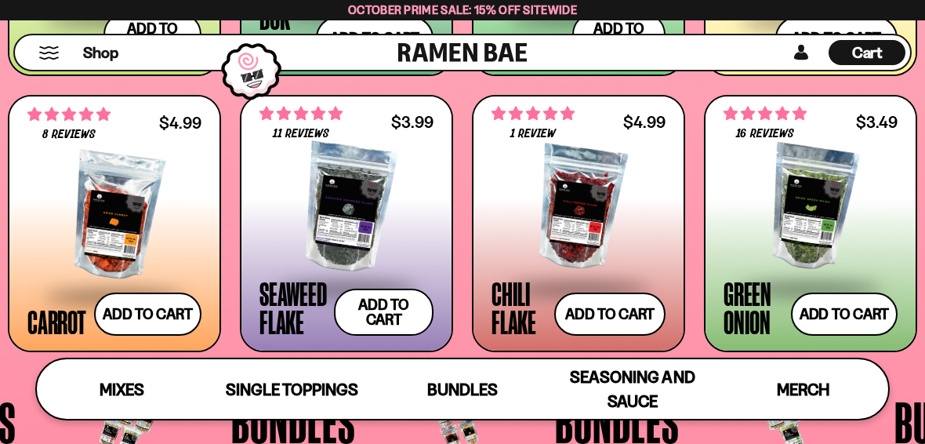
scroll to position [2316, 0]
click at [612, 184] on div at bounding box center [579, 208] width 174 height 157
click at [586, 319] on button "Add to cart Add ― Regular price $4.99 Regular price Sale price $4.99 Unit price…" at bounding box center [609, 313] width 111 height 43
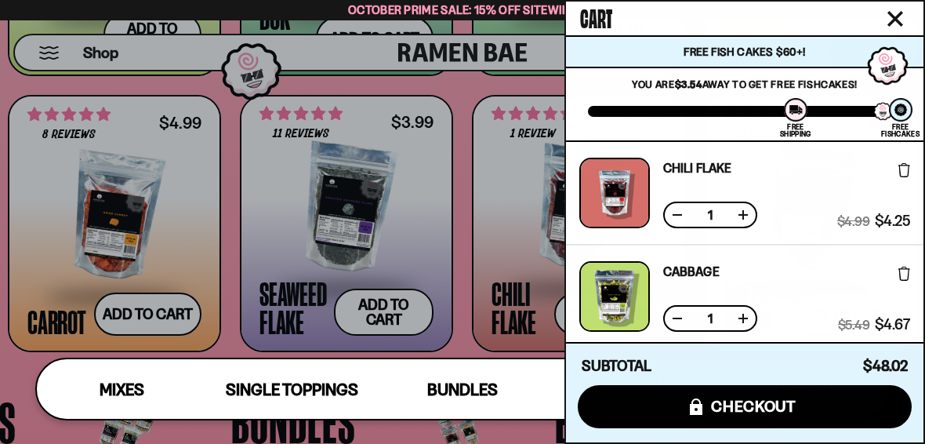
click at [220, 163] on div at bounding box center [462, 222] width 925 height 444
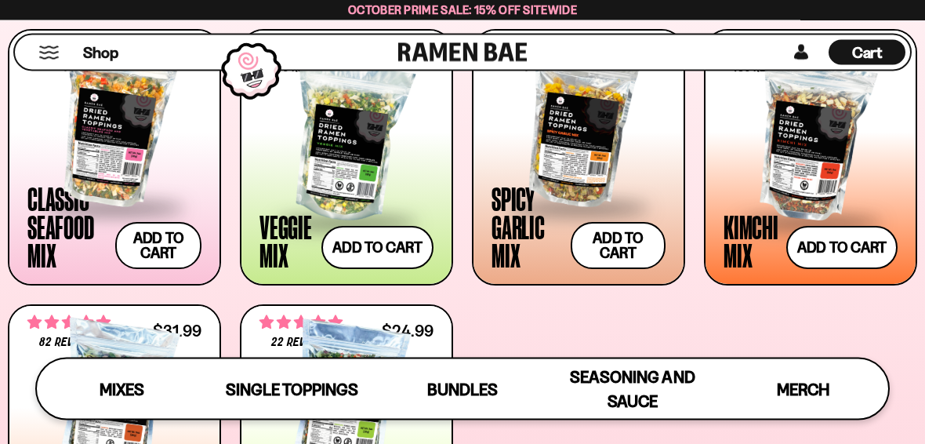
scroll to position [612, 0]
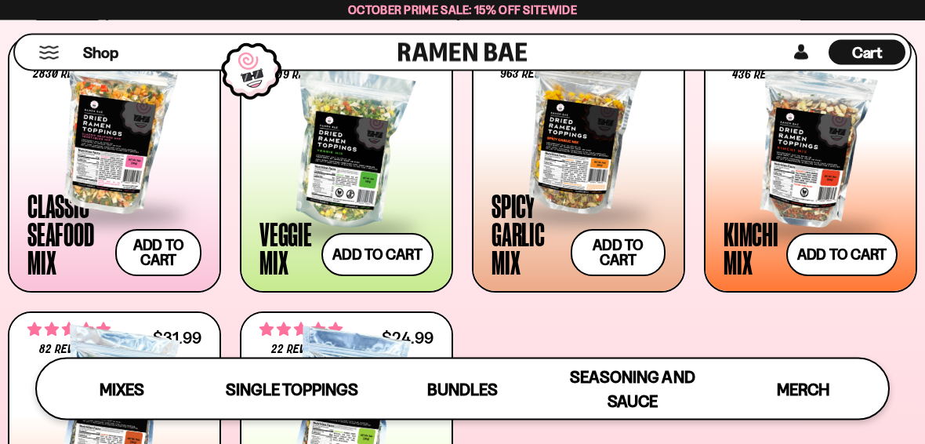
click at [558, 217] on span at bounding box center [579, 215] width 174 height 55
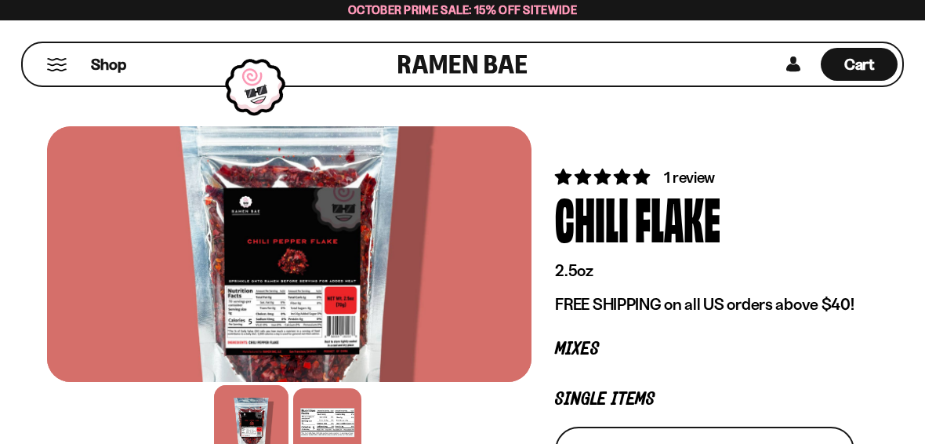
click at [343, 418] on div at bounding box center [327, 422] width 68 height 68
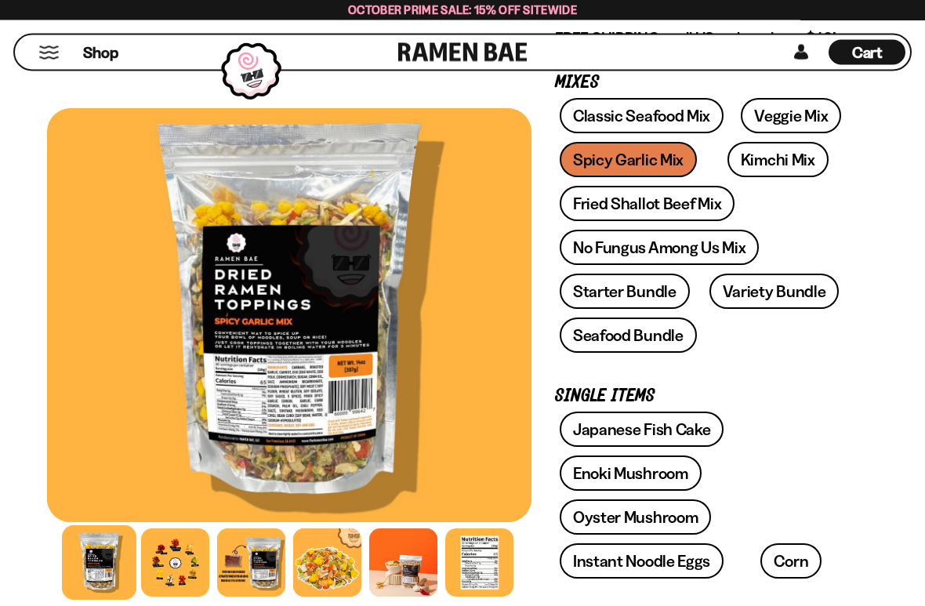
scroll to position [264, 0]
click at [175, 443] on div at bounding box center [175, 562] width 68 height 68
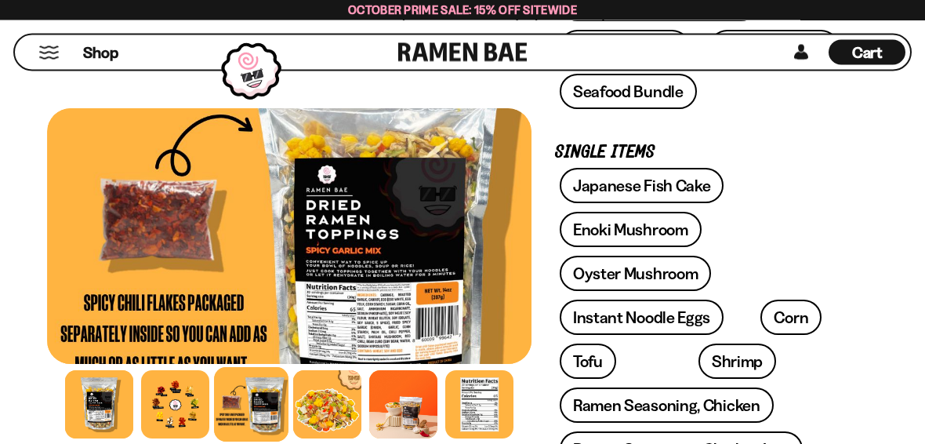
scroll to position [507, 0]
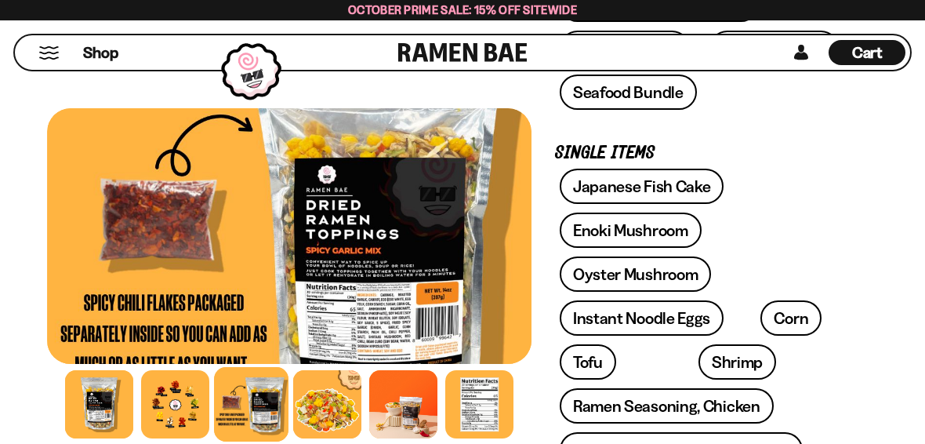
click at [112, 63] on span "Shop" at bounding box center [100, 52] width 35 height 21
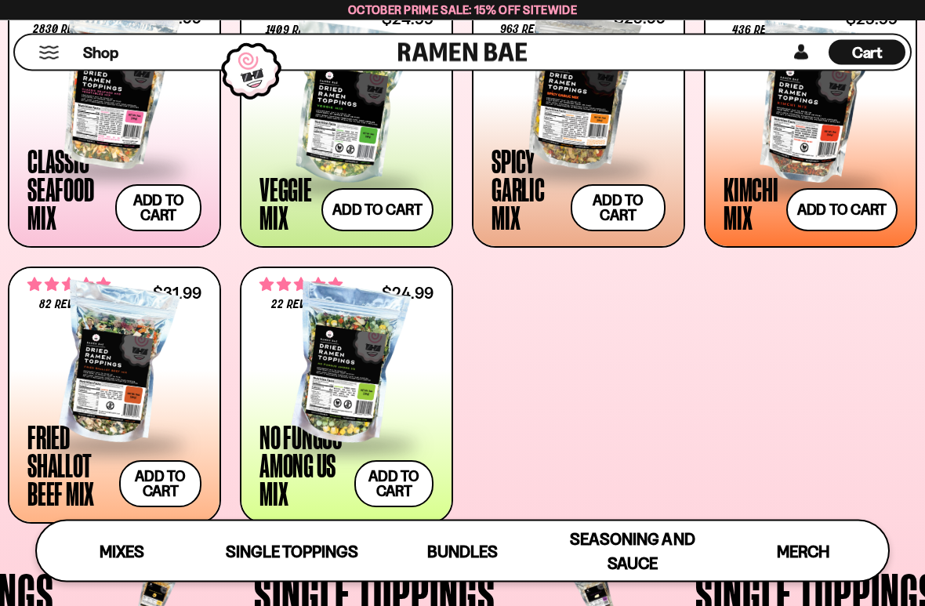
scroll to position [657, 0]
click at [842, 129] on div at bounding box center [811, 104] width 174 height 157
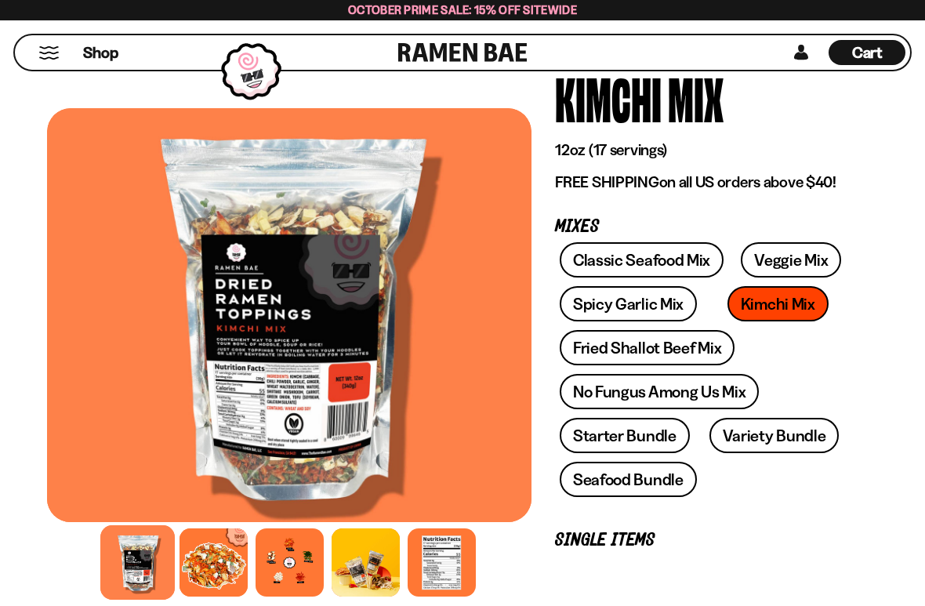
scroll to position [125, 0]
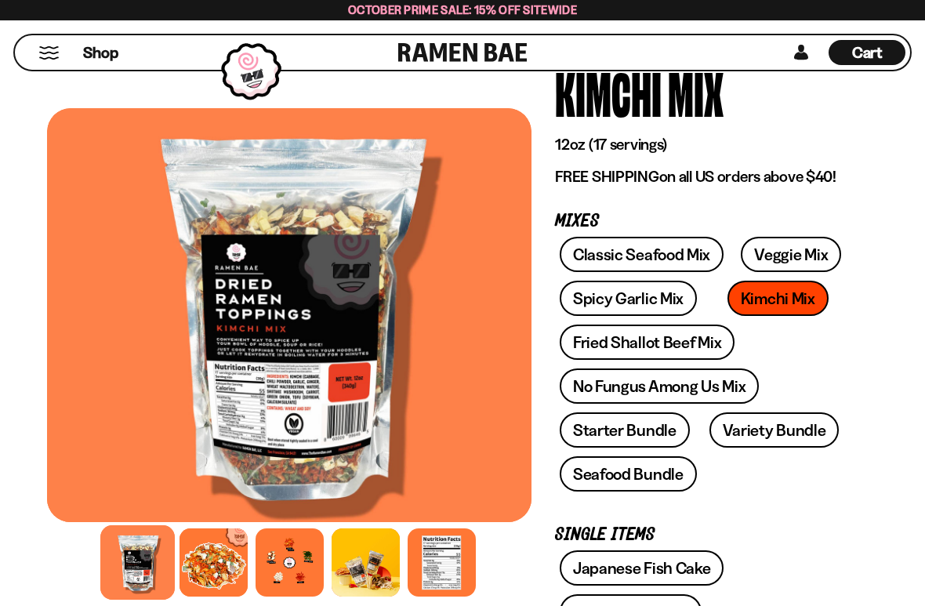
click at [284, 443] on div at bounding box center [290, 562] width 68 height 68
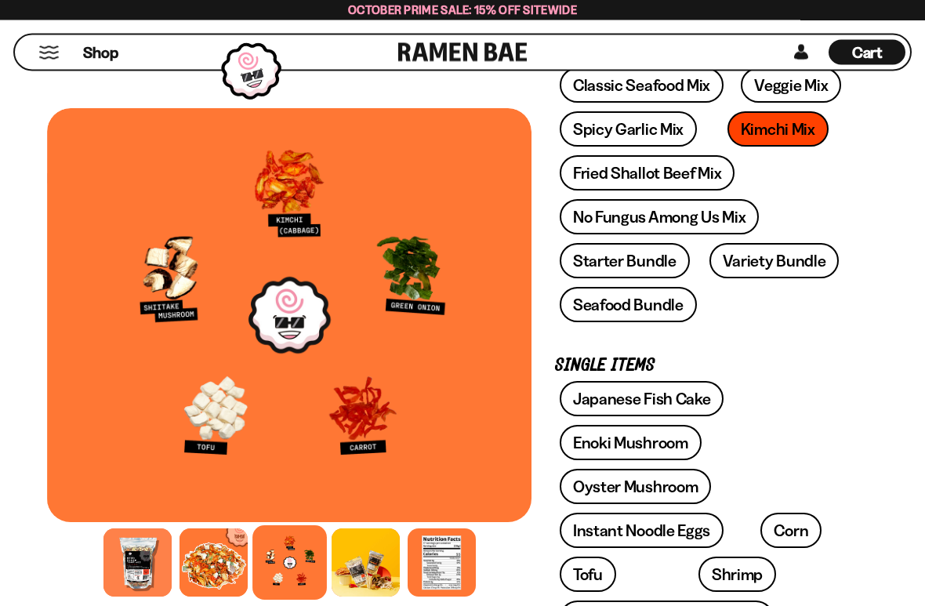
scroll to position [297, 0]
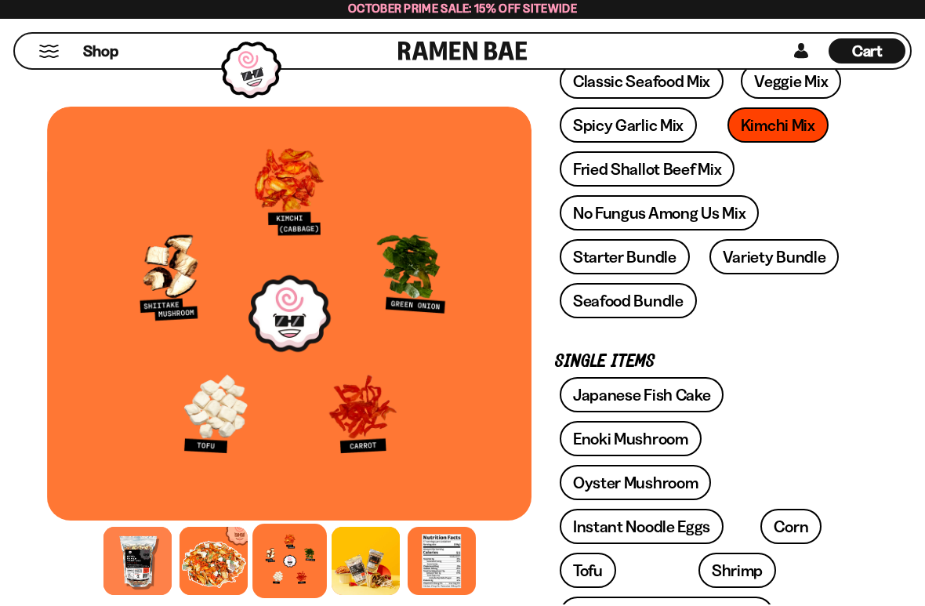
click at [89, 51] on span "Shop" at bounding box center [100, 52] width 35 height 21
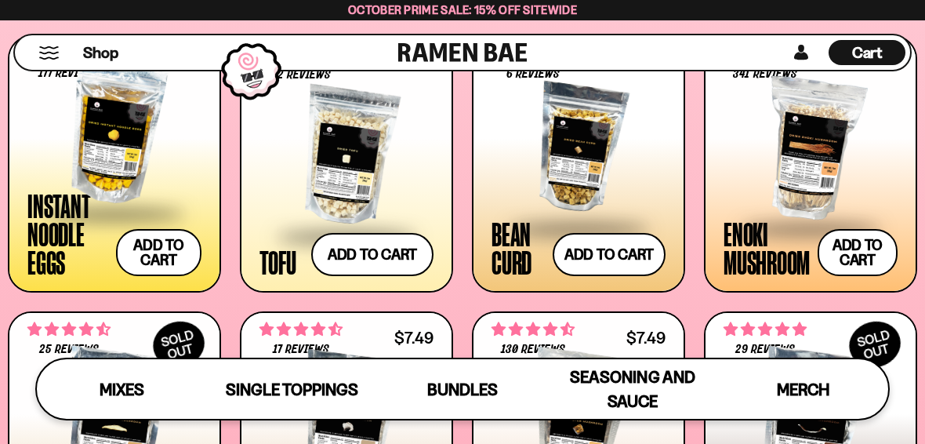
scroll to position [1528, 0]
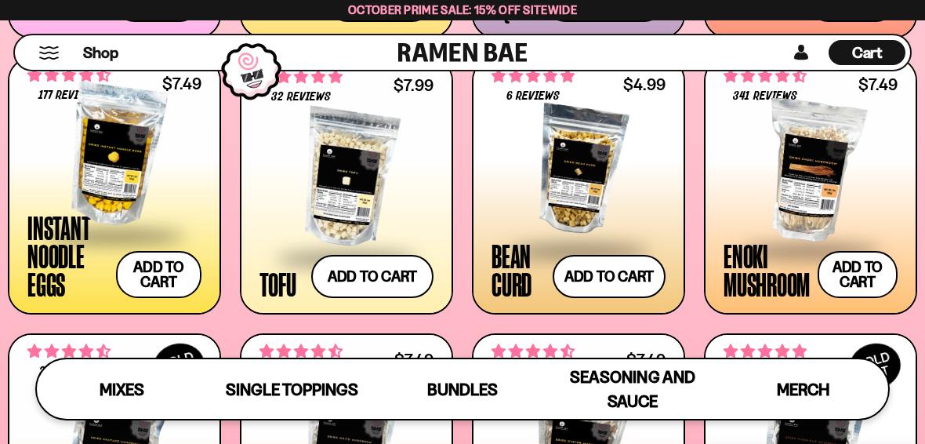
click at [575, 190] on div at bounding box center [579, 170] width 174 height 157
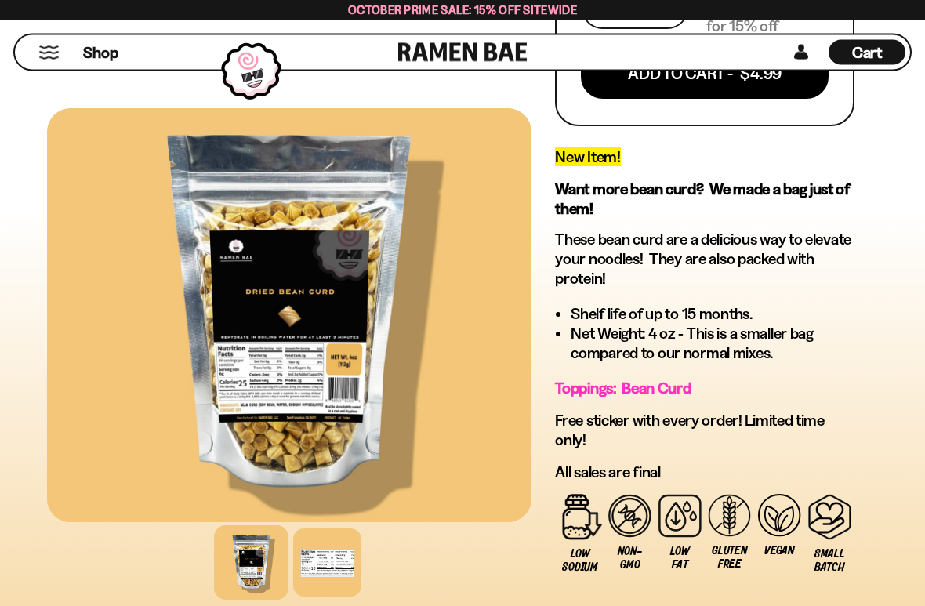
scroll to position [475, 0]
click at [333, 443] on div at bounding box center [327, 562] width 68 height 68
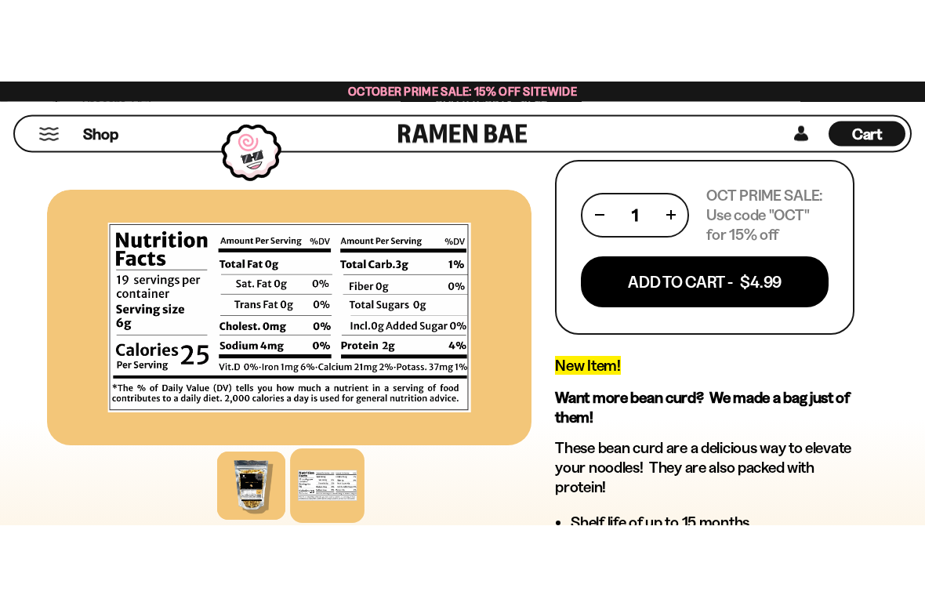
scroll to position [350, 0]
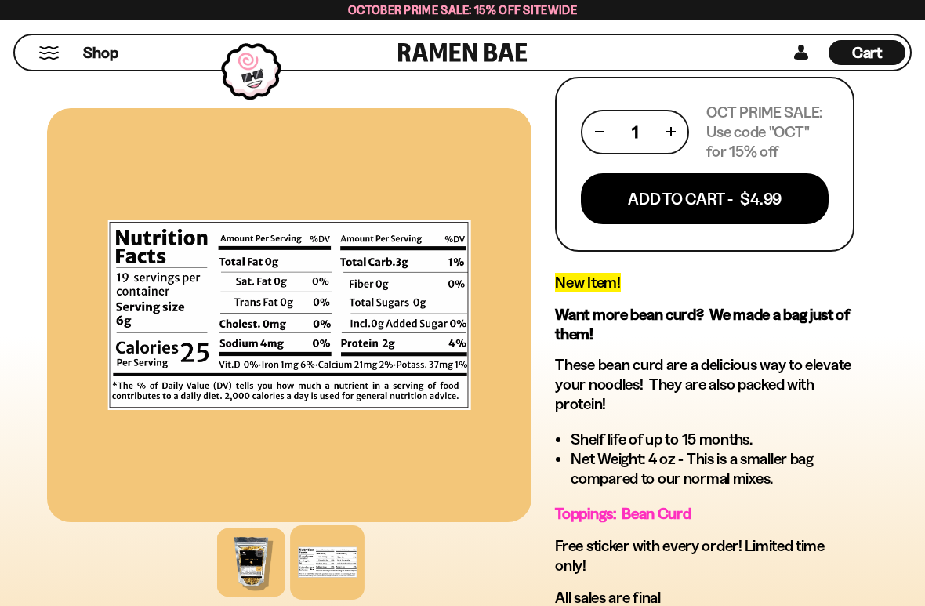
click at [777, 195] on button "Add To Cart - $4.99" at bounding box center [705, 198] width 248 height 51
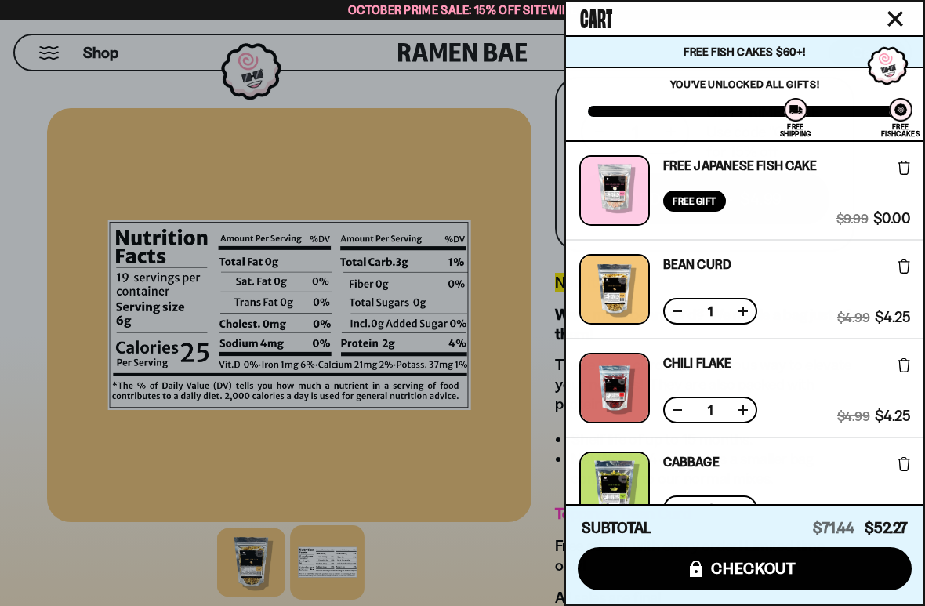
click at [485, 169] on div at bounding box center [462, 303] width 925 height 606
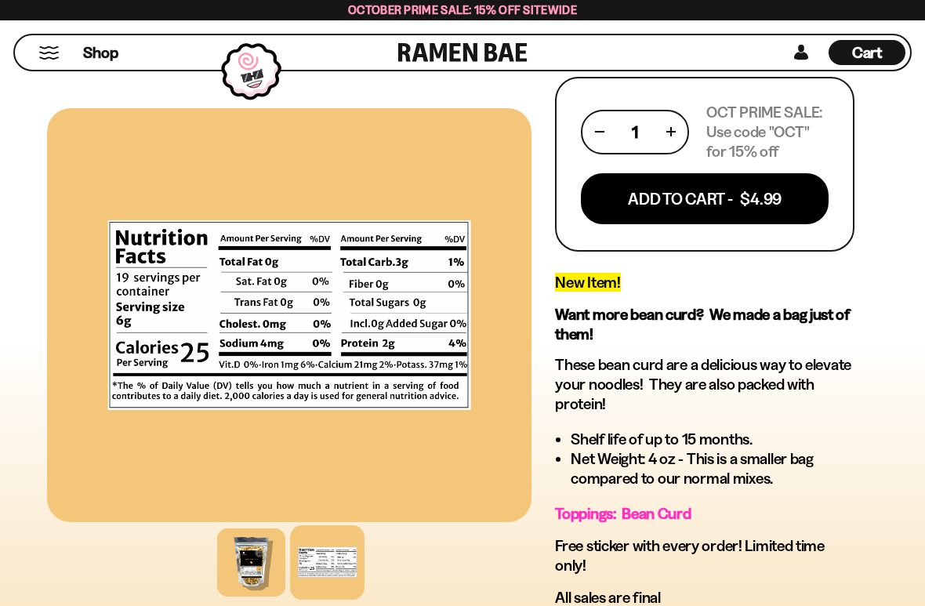
click at [109, 45] on span "Shop" at bounding box center [100, 52] width 35 height 21
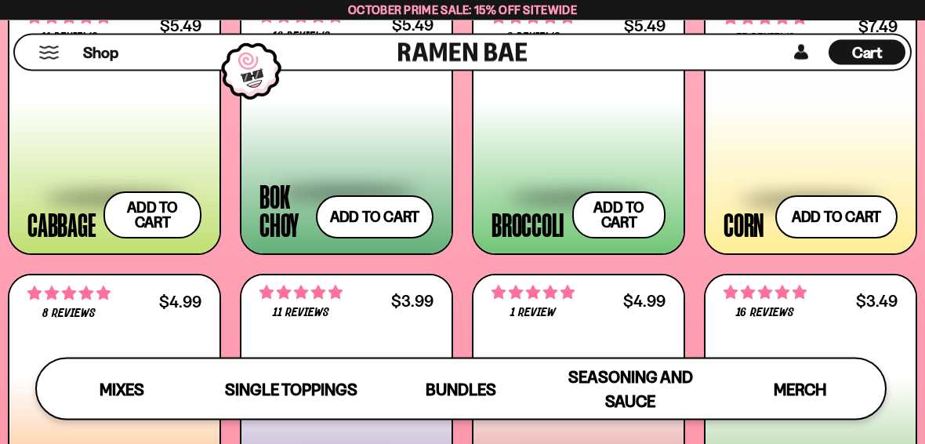
scroll to position [2134, 0]
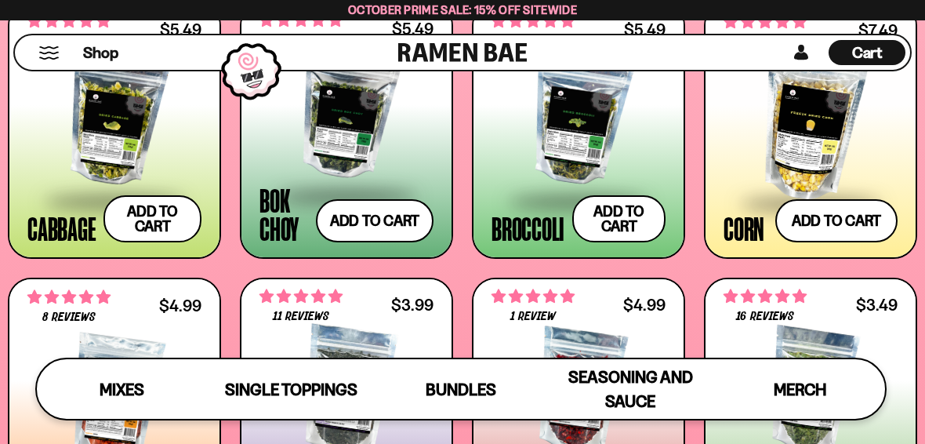
click at [166, 147] on div at bounding box center [114, 120] width 174 height 157
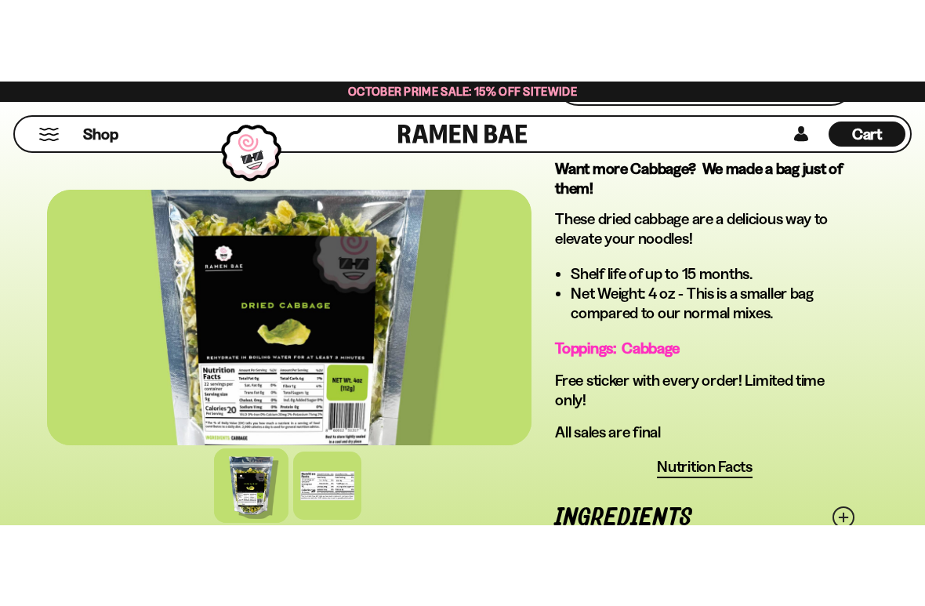
scroll to position [582, 0]
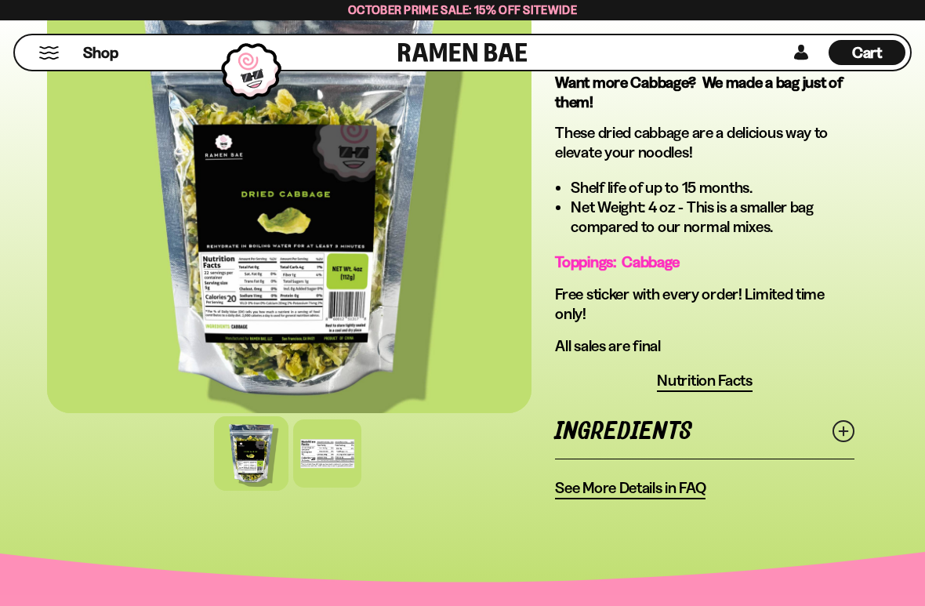
click at [342, 443] on div at bounding box center [327, 453] width 68 height 68
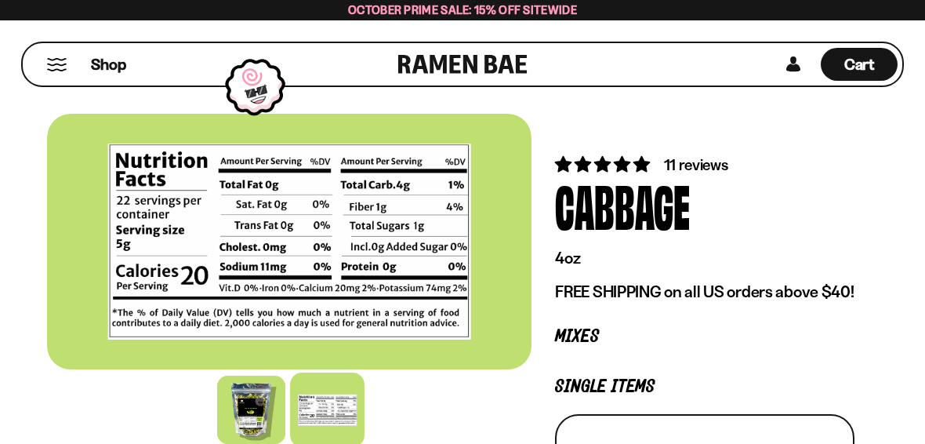
scroll to position [0, 0]
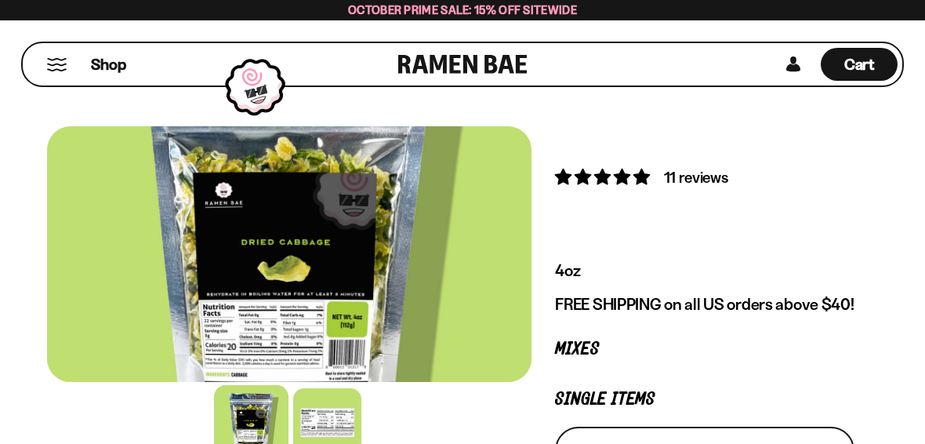
scroll to position [-1, 0]
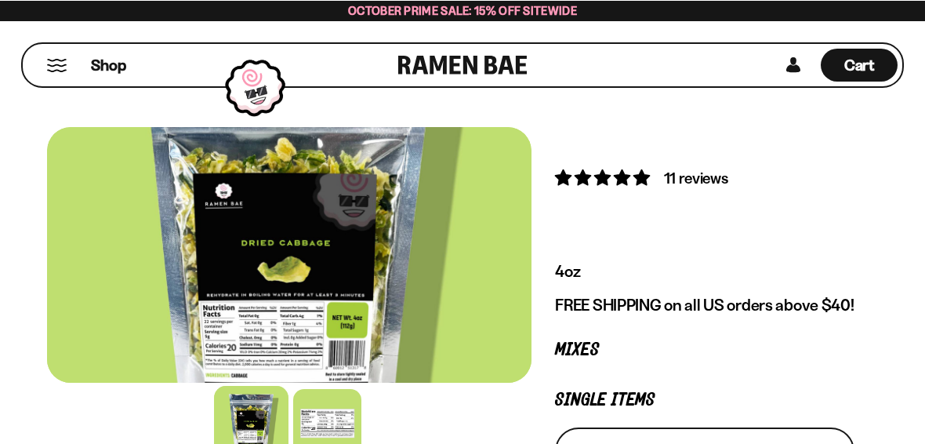
click at [863, 64] on span "Cart" at bounding box center [859, 64] width 31 height 19
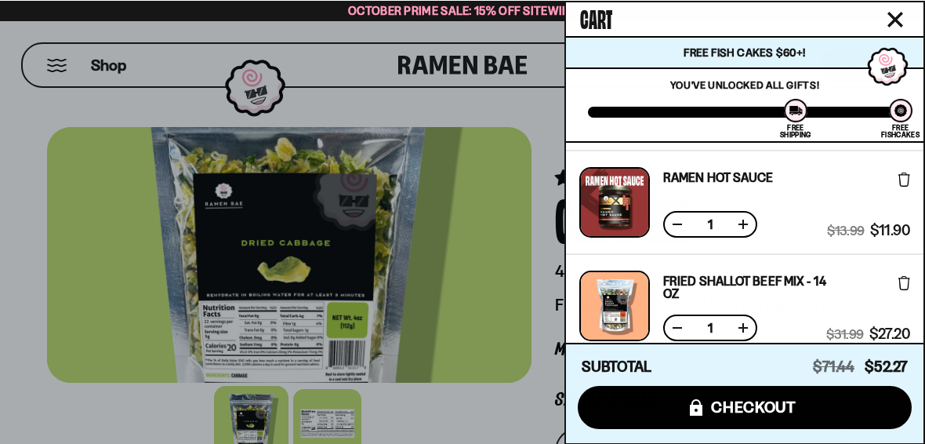
scroll to position [405, 0]
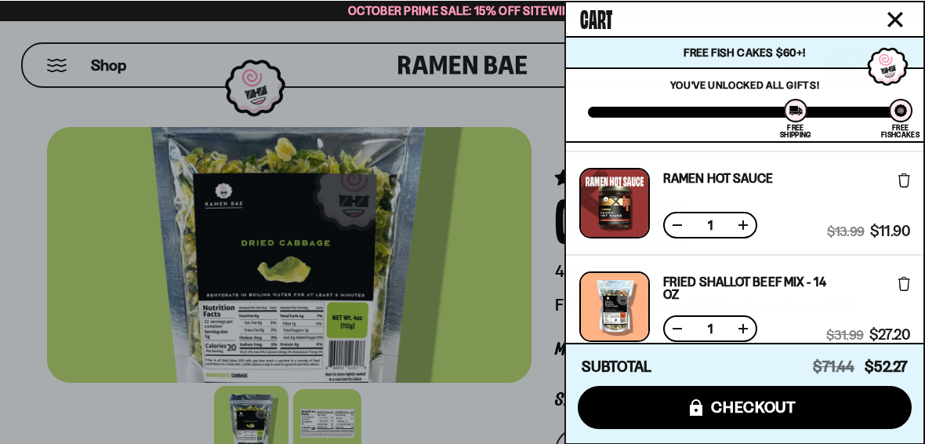
click at [784, 291] on link "Fried Shallot Beef Mix - 14 OZ" at bounding box center [744, 286] width 163 height 25
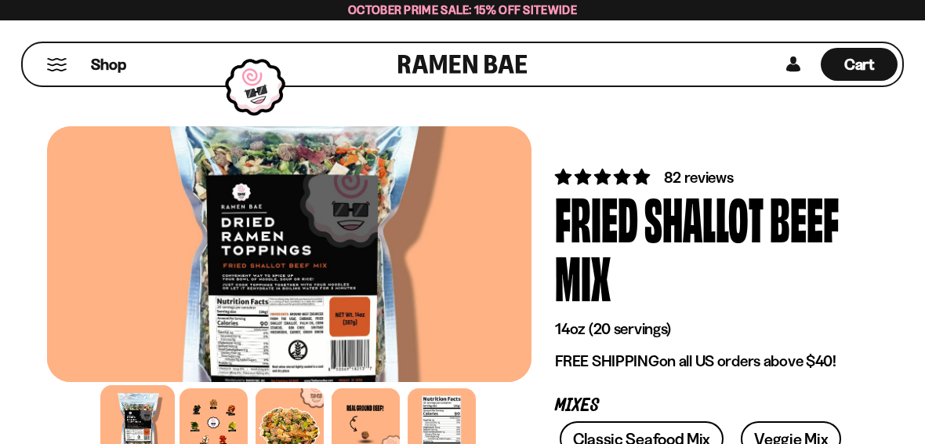
click at [220, 425] on div at bounding box center [214, 422] width 68 height 68
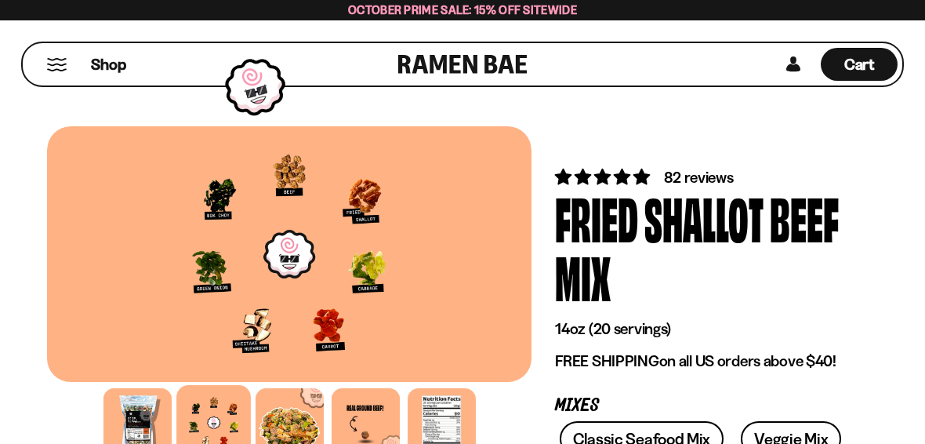
click at [871, 60] on span "Cart" at bounding box center [859, 64] width 31 height 19
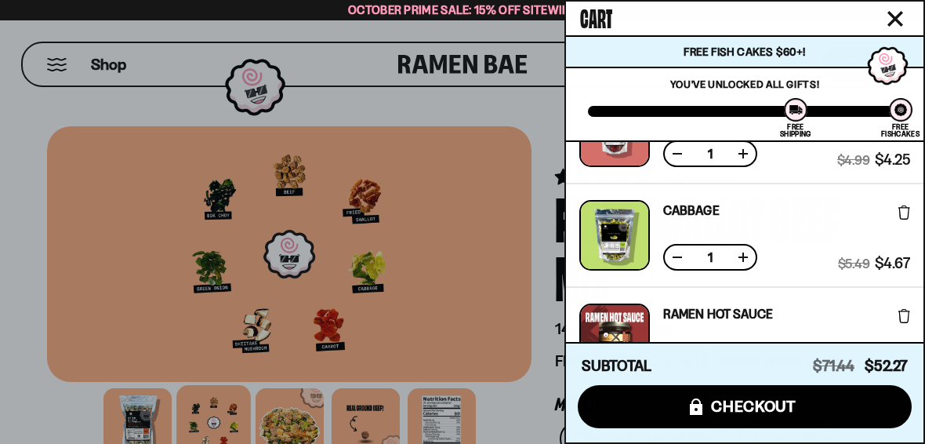
scroll to position [269, 0]
click at [903, 210] on icon at bounding box center [905, 212] width 12 height 14
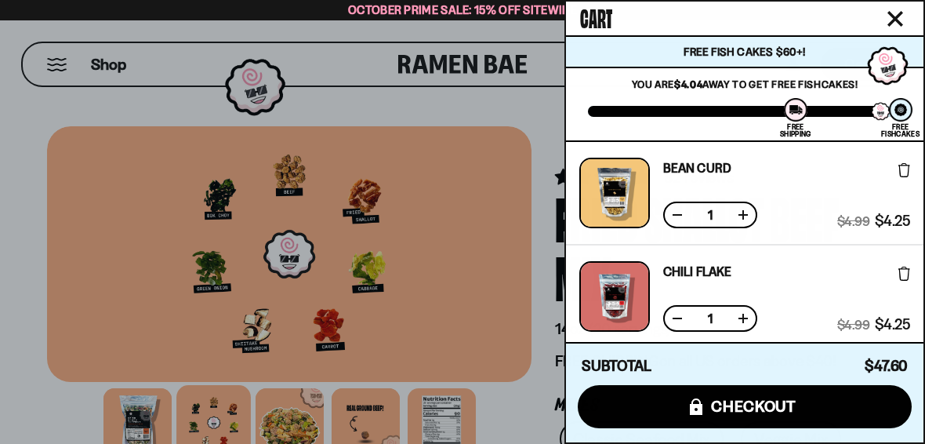
scroll to position [0, 0]
click at [821, 421] on button "icons8-lock checkout" at bounding box center [745, 406] width 334 height 43
